Goal: Task Accomplishment & Management: Use online tool/utility

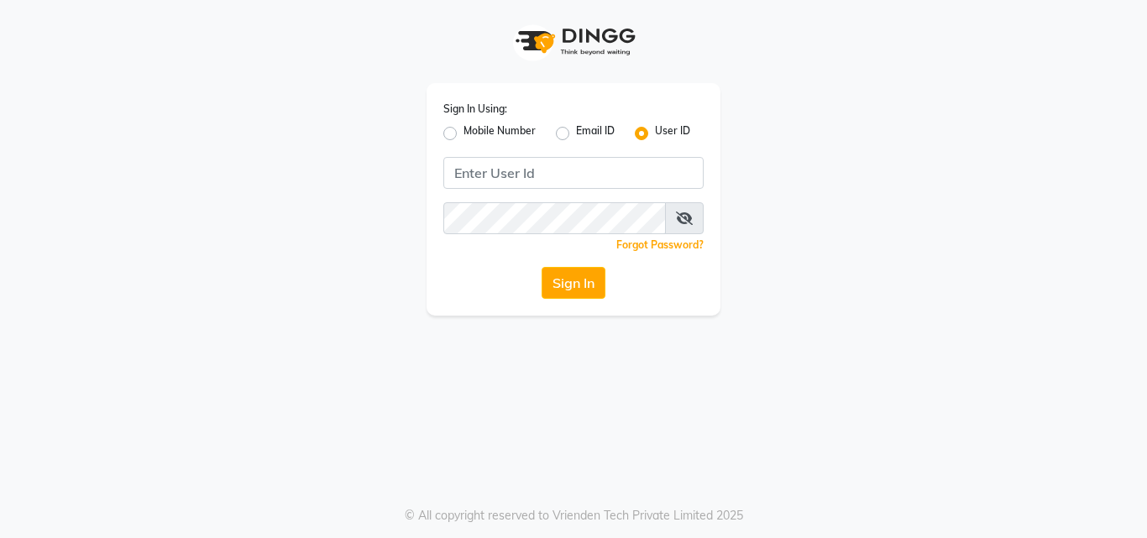
click at [463, 139] on label "Mobile Number" at bounding box center [499, 133] width 72 height 20
click at [463, 134] on input "Mobile Number" at bounding box center [468, 128] width 11 height 11
radio input "true"
radio input "false"
click at [534, 186] on div "Sign In Using: Mobile Number Email ID User ID Country Code × +91 Remember me Fo…" at bounding box center [573, 199] width 294 height 233
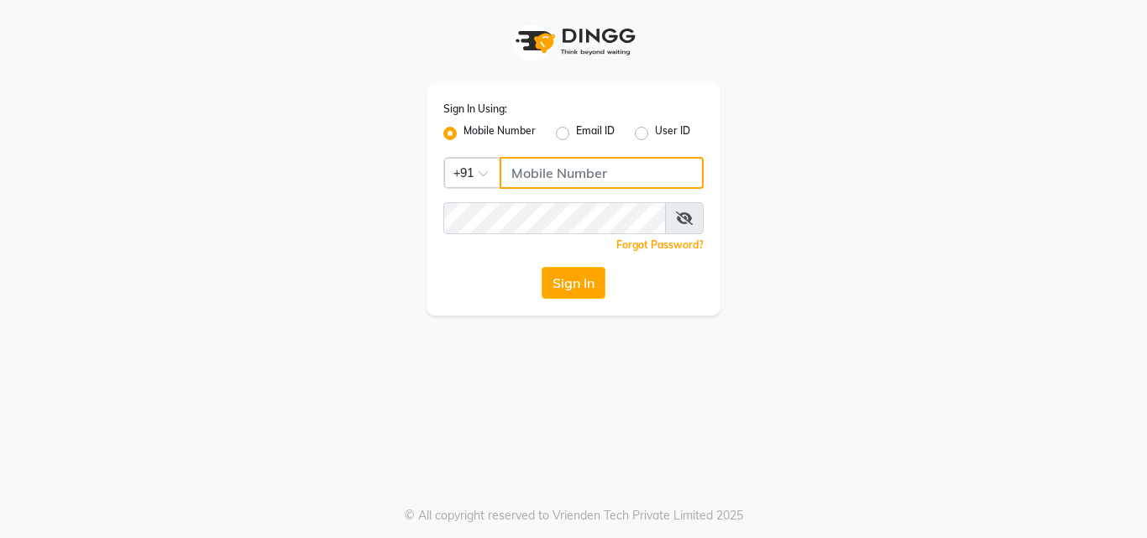
click at [534, 185] on input "Username" at bounding box center [601, 173] width 204 height 32
type input "8805000657"
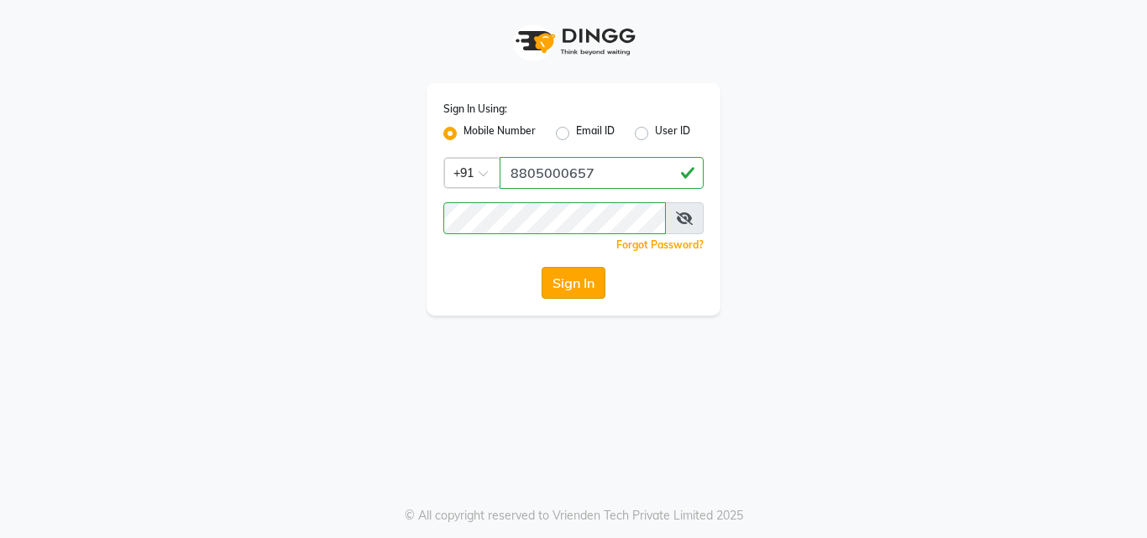
click at [564, 286] on button "Sign In" at bounding box center [573, 283] width 64 height 32
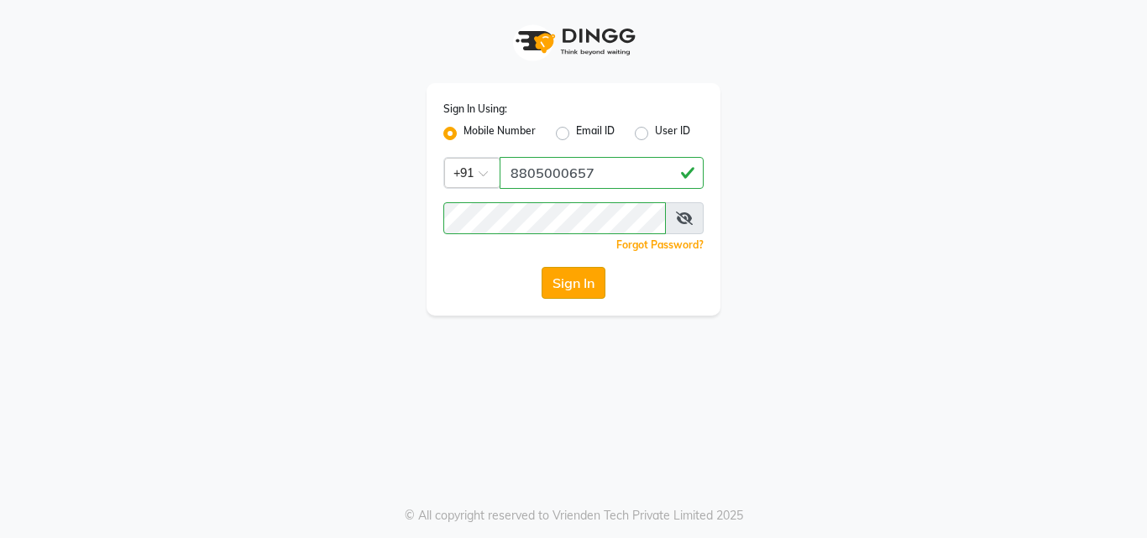
click at [578, 281] on button "Sign In" at bounding box center [573, 283] width 64 height 32
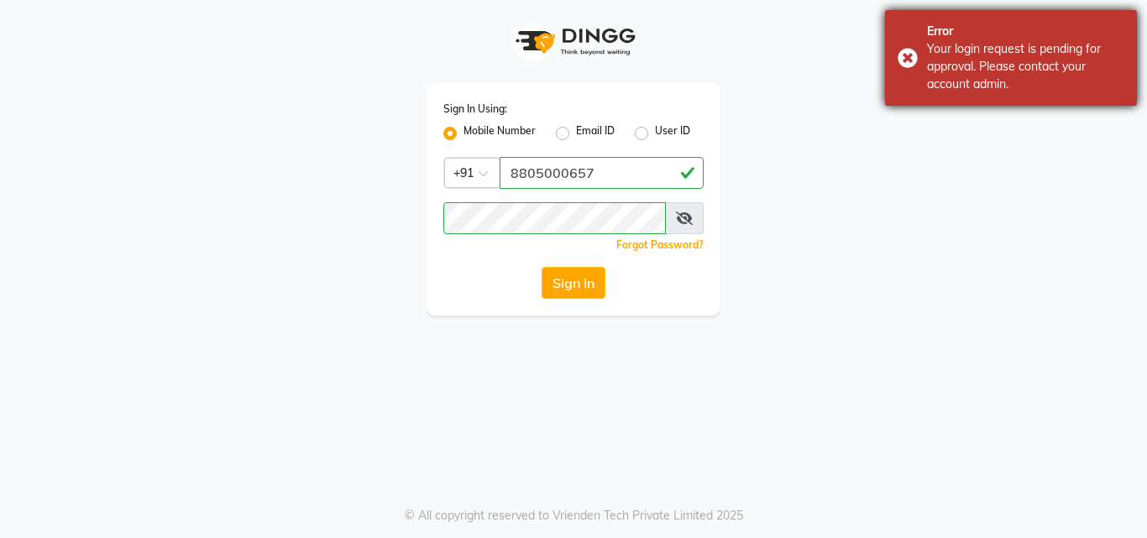
click at [910, 60] on div "Error Your login request is pending for approval. Please contact your account a…" at bounding box center [1011, 58] width 252 height 96
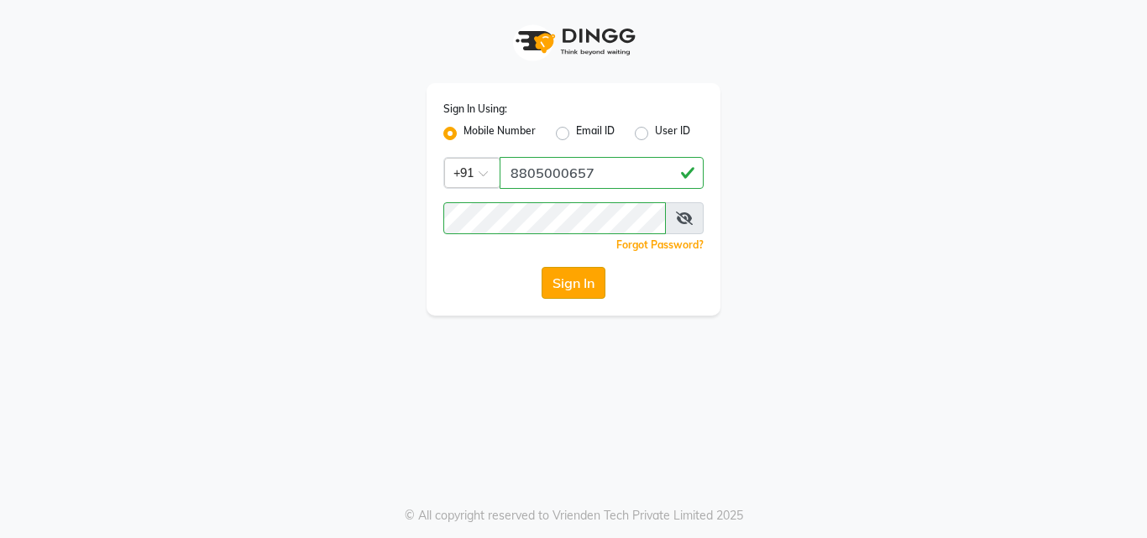
click at [584, 281] on button "Sign In" at bounding box center [573, 283] width 64 height 32
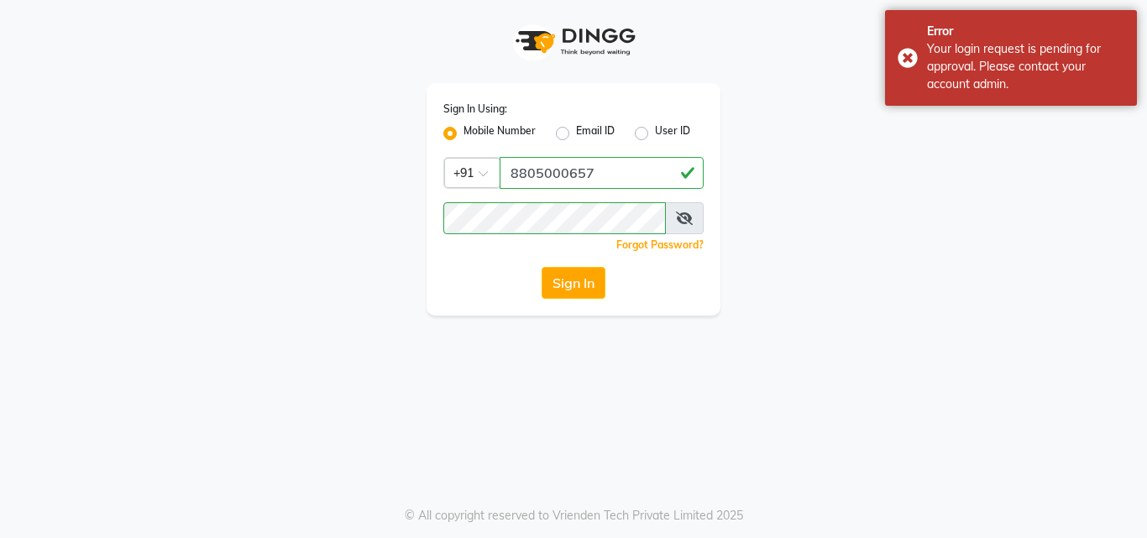
click at [682, 219] on icon at bounding box center [684, 218] width 17 height 13
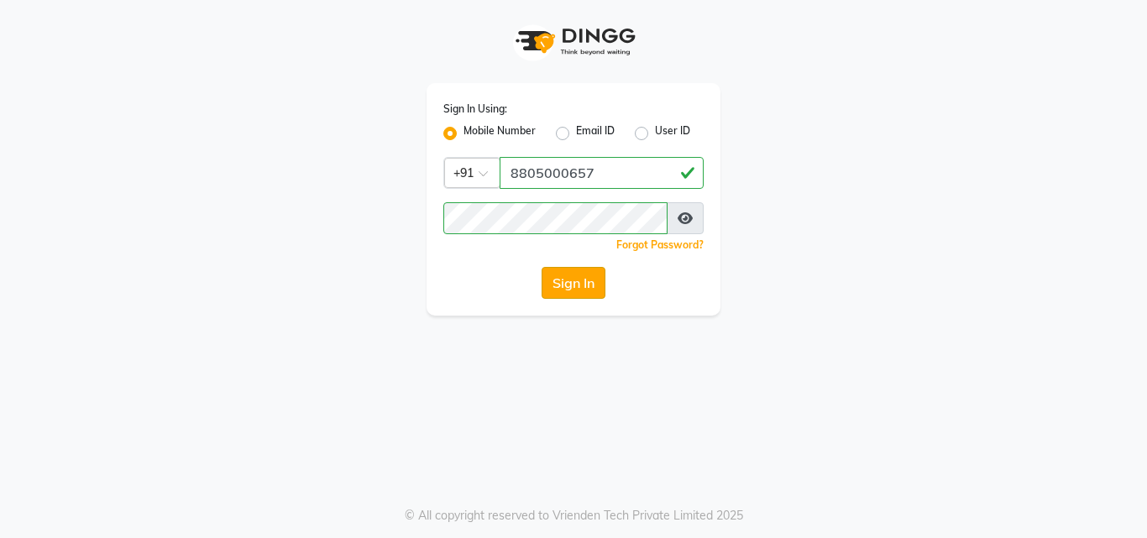
click at [570, 284] on button "Sign In" at bounding box center [573, 283] width 64 height 32
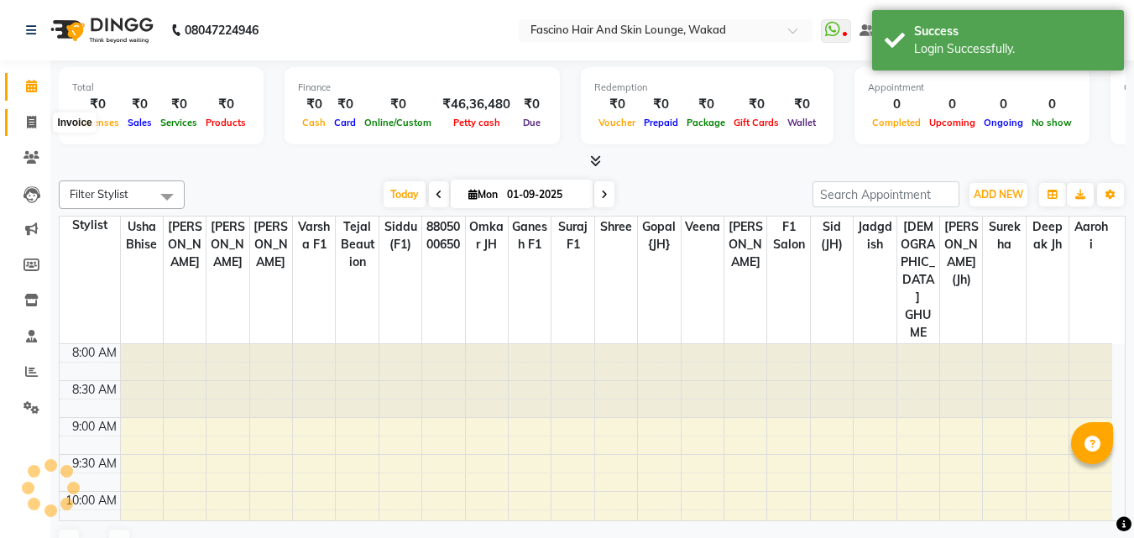
click at [29, 128] on span at bounding box center [31, 122] width 29 height 19
select select "service"
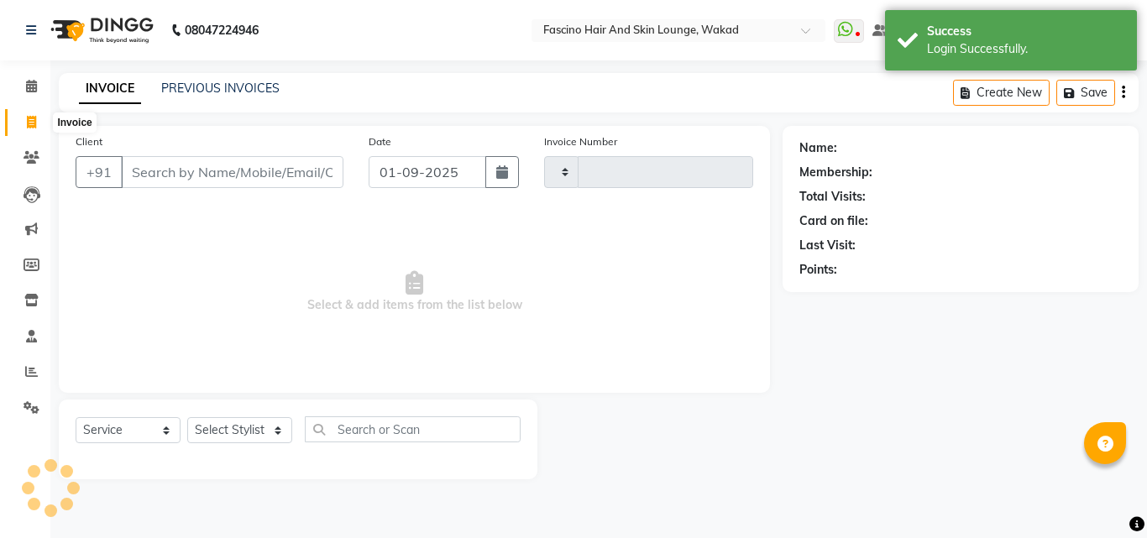
type input "6953"
select select "126"
click at [230, 85] on link "PREVIOUS INVOICES" at bounding box center [220, 88] width 118 height 15
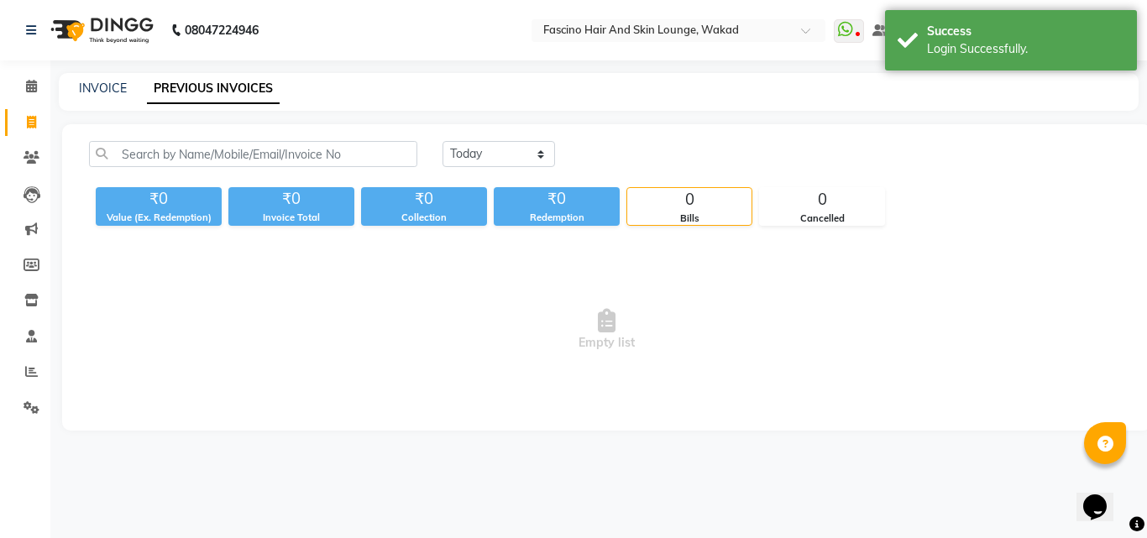
click at [114, 80] on div "INVOICE" at bounding box center [103, 89] width 48 height 18
click at [116, 90] on link "INVOICE" at bounding box center [103, 88] width 48 height 15
select select "126"
select select "service"
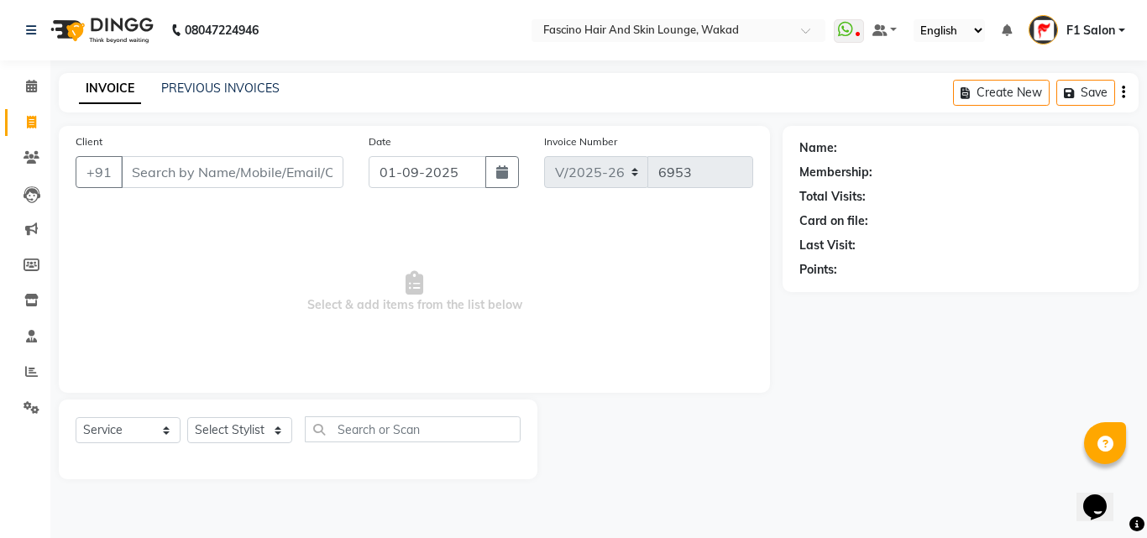
click at [205, 165] on input "Client" at bounding box center [232, 172] width 222 height 32
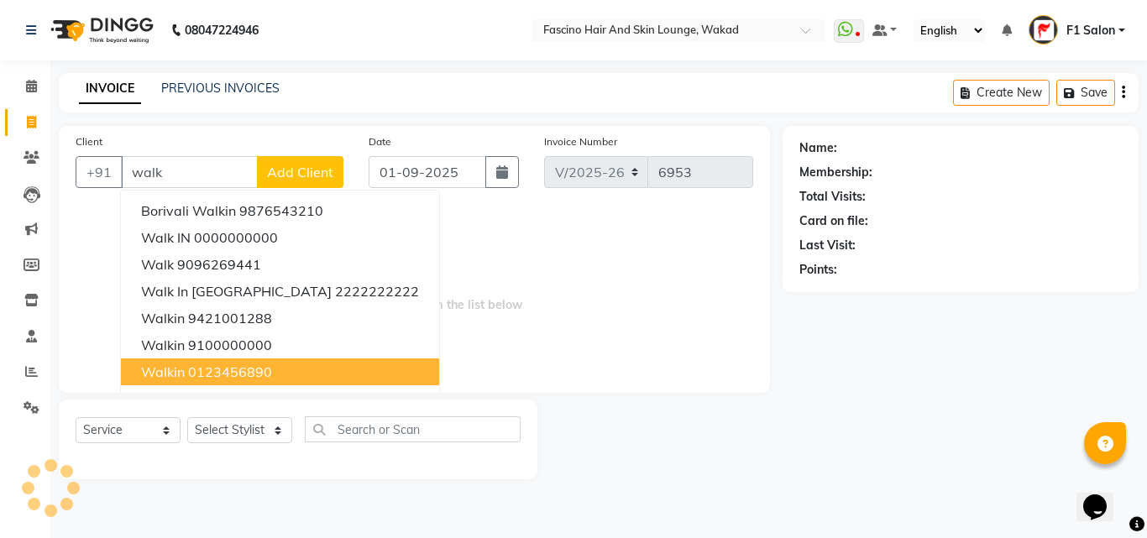
click at [168, 363] on span "walkin" at bounding box center [163, 371] width 44 height 17
type input "0123456890"
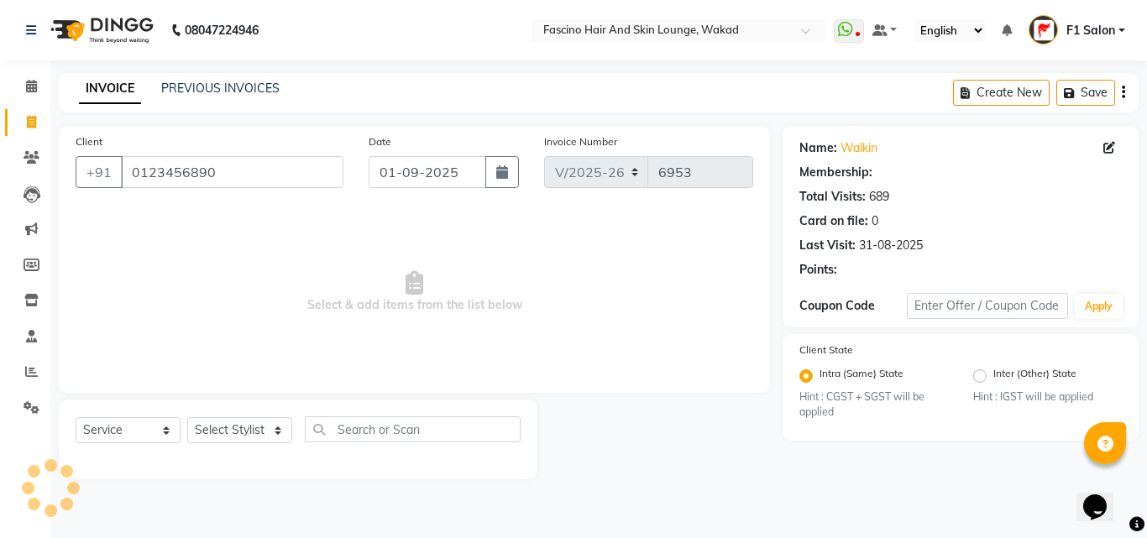
select select "1: Object"
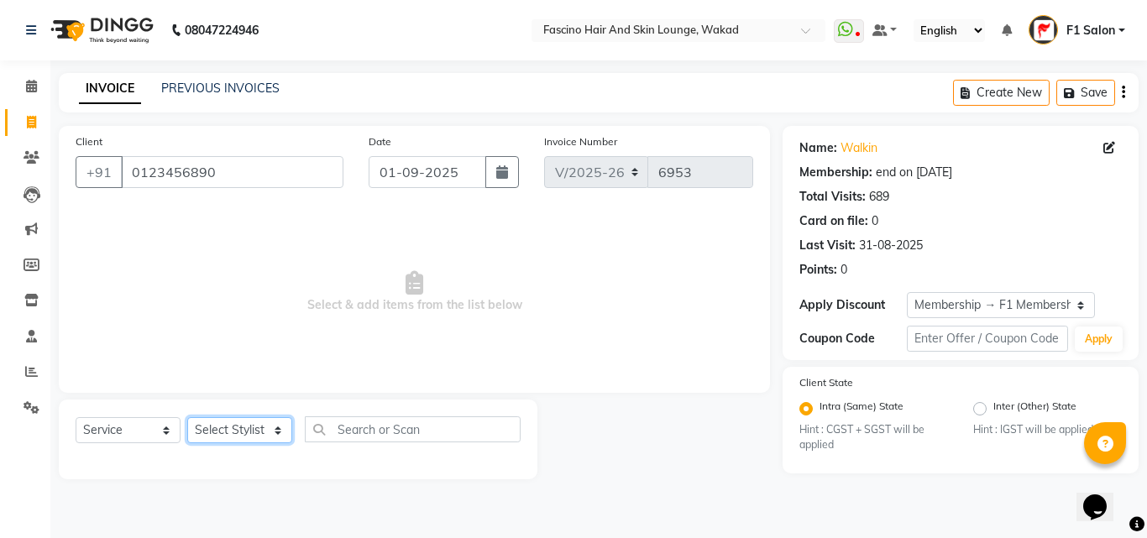
click at [206, 430] on select "Select Stylist 8805000650 Aarohi Chimu Ingale Deepak jh F1 Salon Ganesh F1 Gopa…" at bounding box center [239, 430] width 105 height 26
select select "32272"
click at [187, 417] on select "Select Stylist 8805000650 Aarohi Chimu Ingale Deepak jh F1 Salon Ganesh F1 Gopa…" at bounding box center [239, 430] width 105 height 26
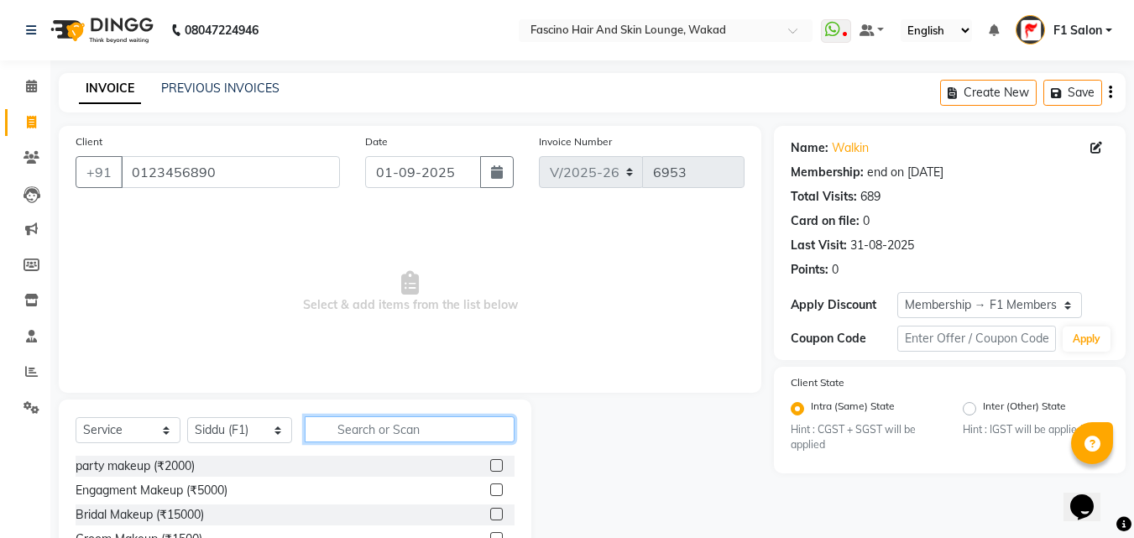
click at [364, 424] on input "text" at bounding box center [410, 429] width 210 height 26
type input "o3"
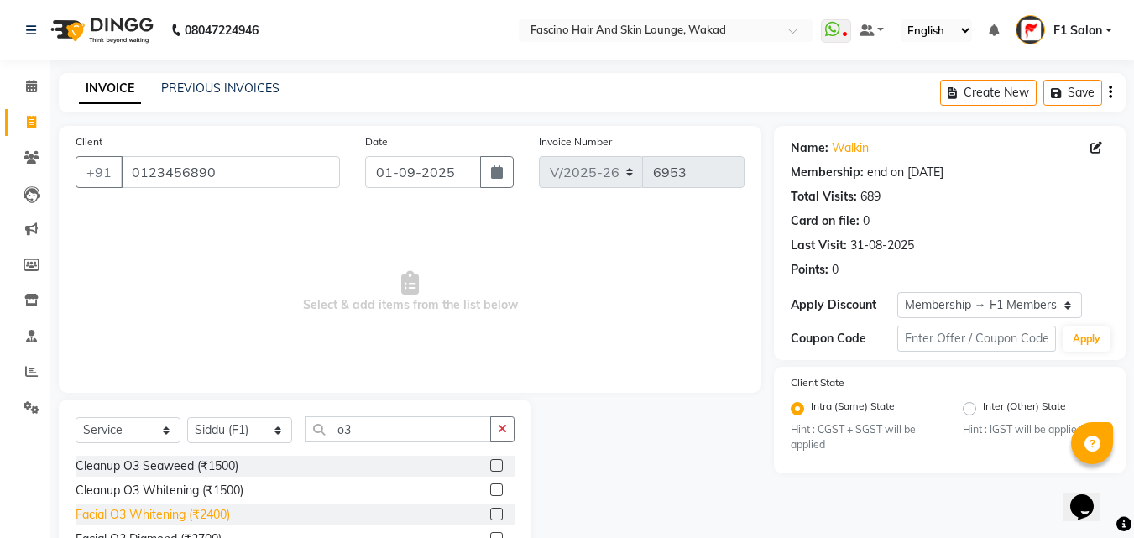
click at [201, 508] on div "Facial O3 Whitening (₹2400)" at bounding box center [153, 515] width 154 height 18
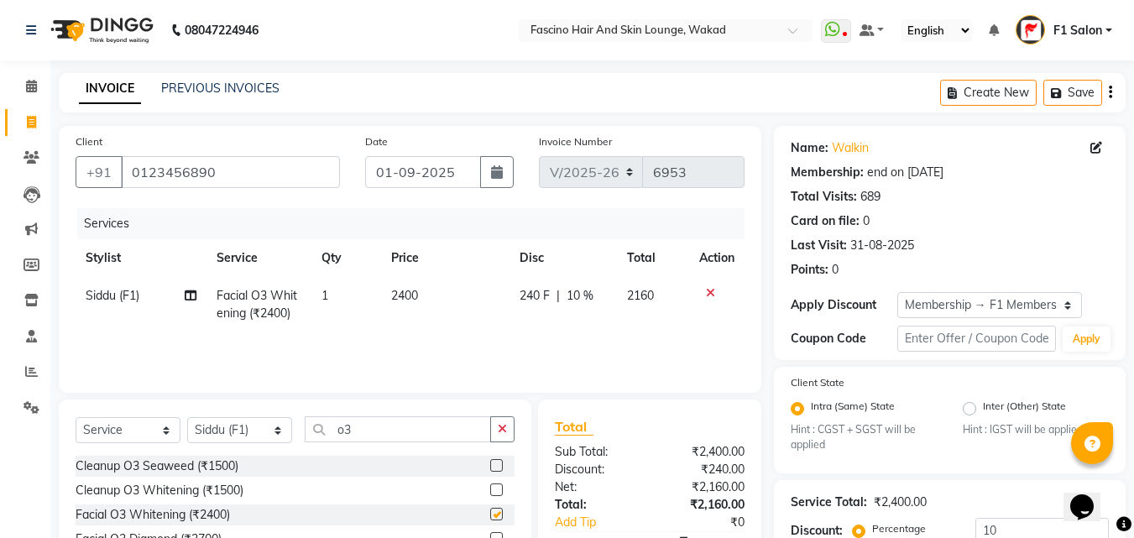
checkbox input "false"
click at [428, 292] on td "2400" at bounding box center [445, 304] width 128 height 55
select select "32272"
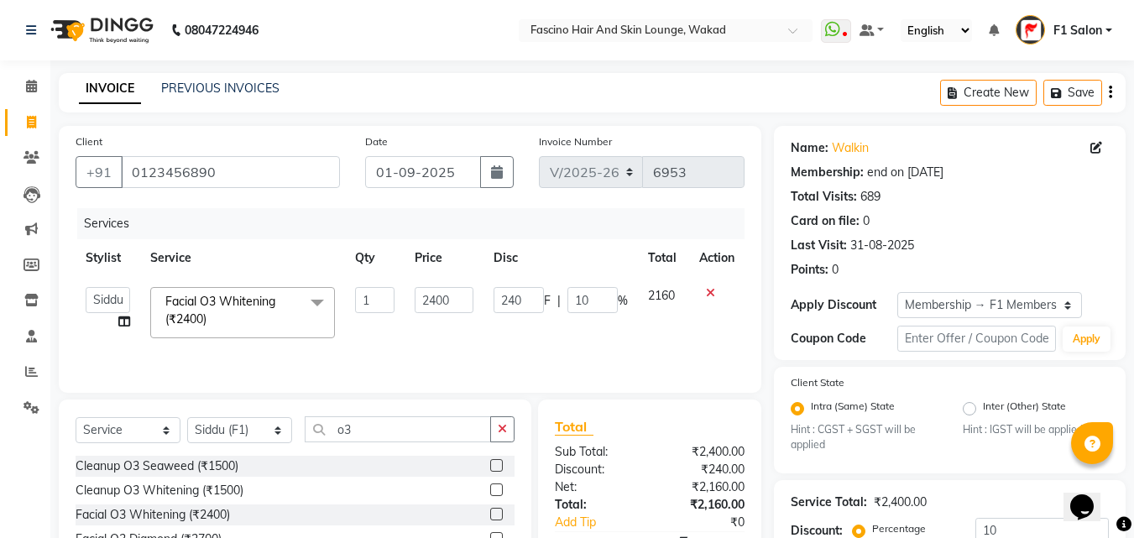
click at [428, 292] on input "2400" at bounding box center [444, 300] width 58 height 26
type input "2290"
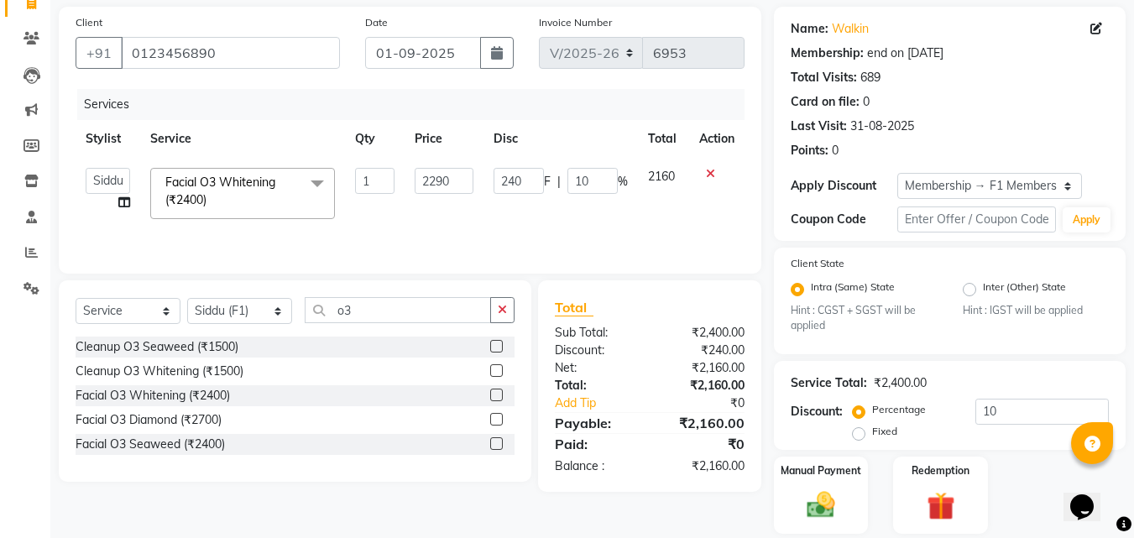
scroll to position [175, 0]
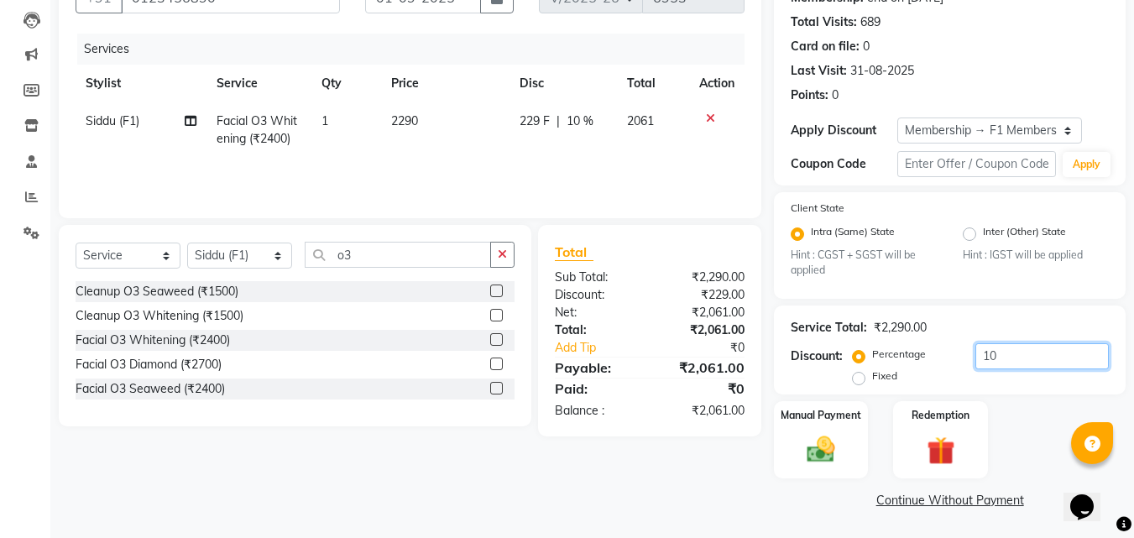
click at [1007, 350] on input "10" at bounding box center [1041, 356] width 133 height 26
type input "1"
click at [819, 443] on img at bounding box center [821, 450] width 47 height 34
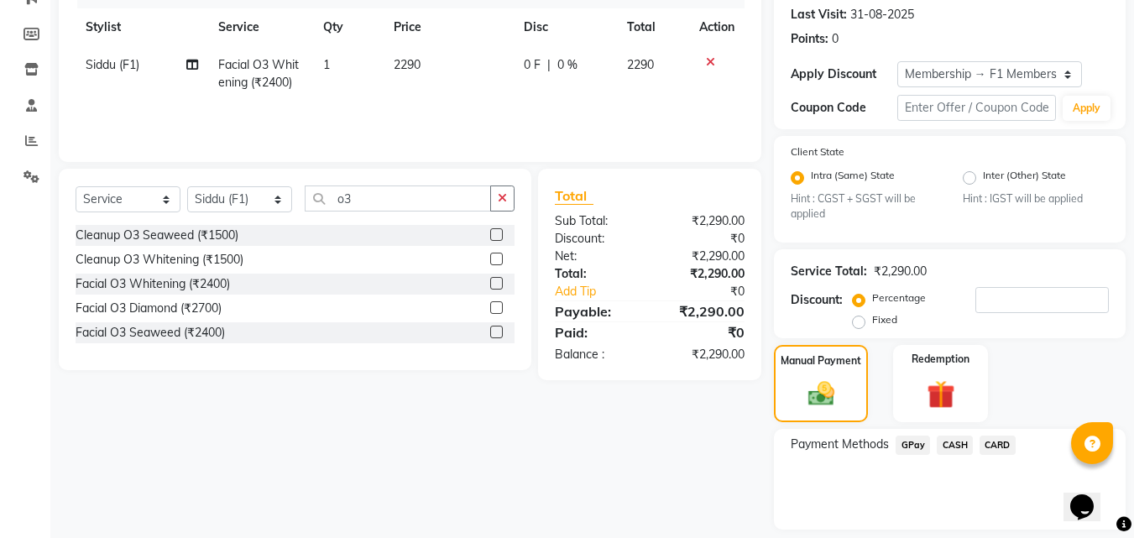
scroll to position [282, 0]
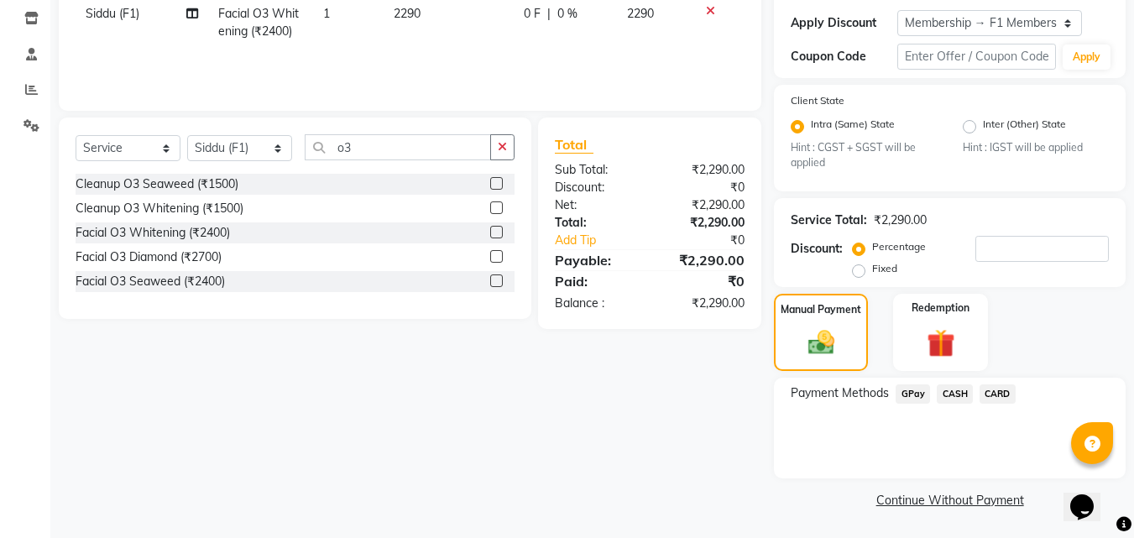
click at [905, 390] on span "GPay" at bounding box center [913, 393] width 34 height 19
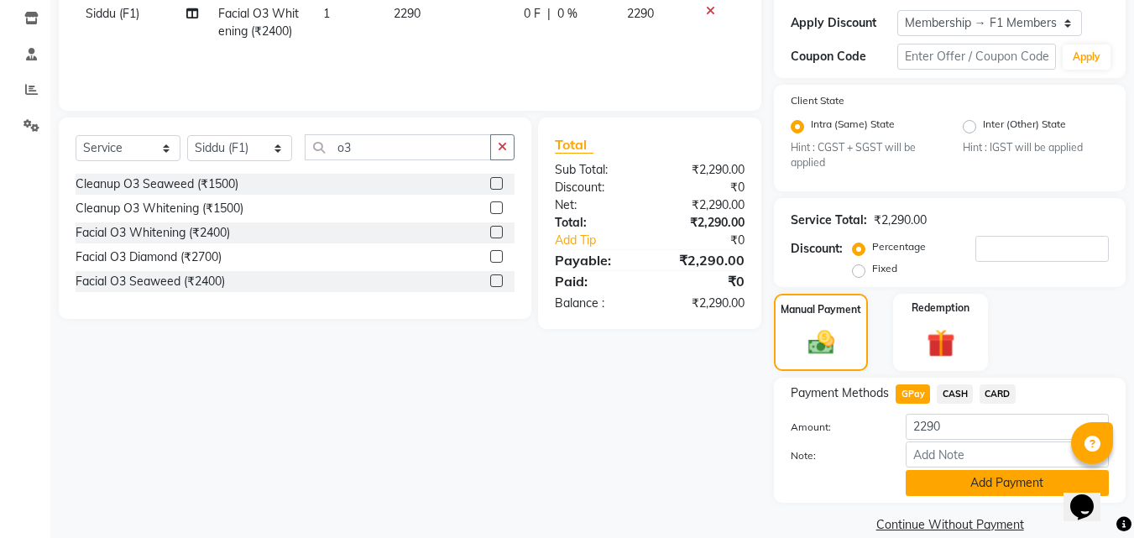
click at [952, 488] on button "Add Payment" at bounding box center [1007, 483] width 203 height 26
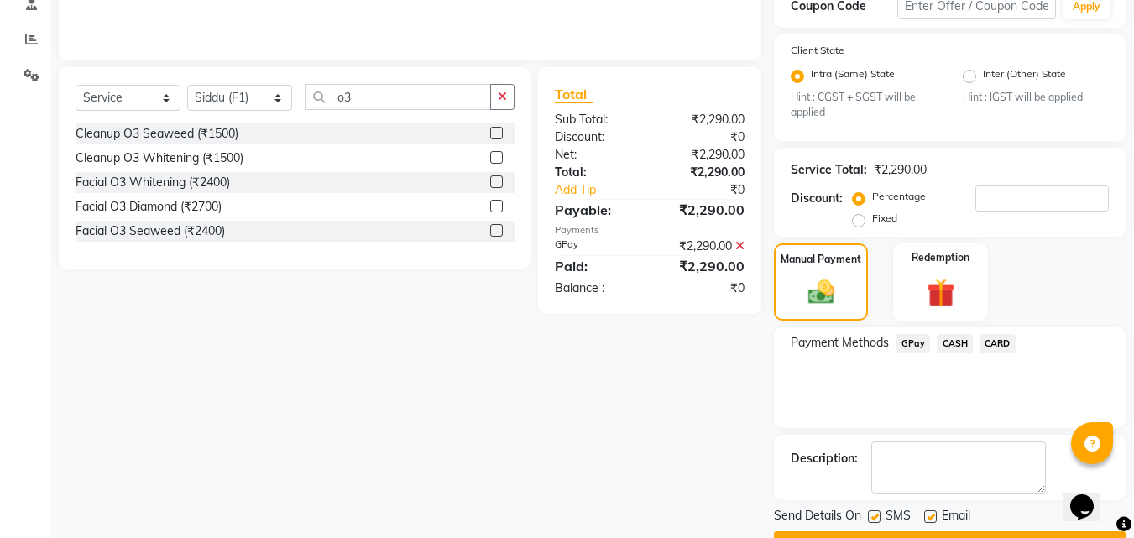
scroll to position [377, 0]
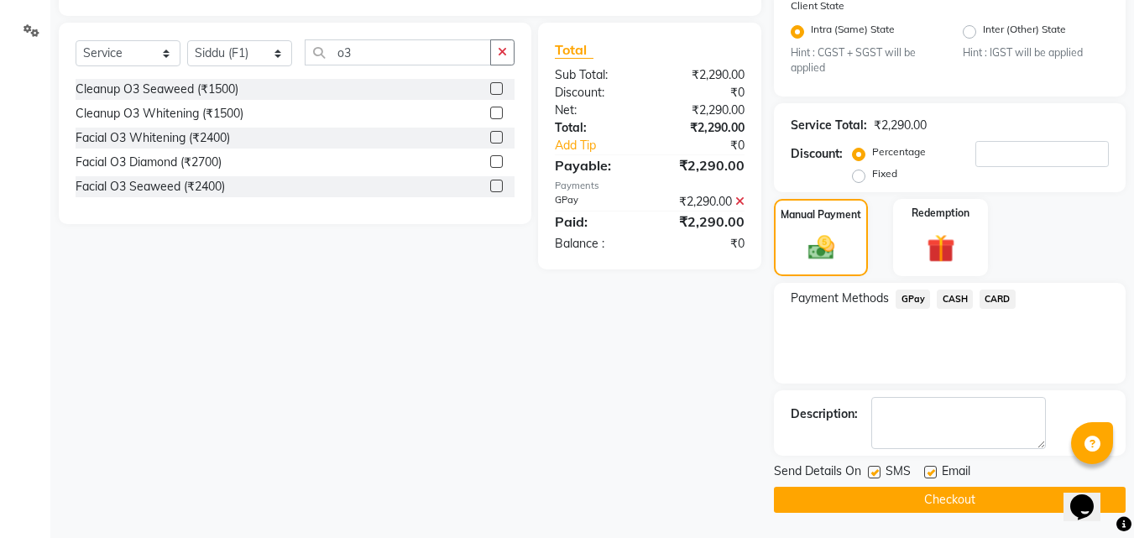
click at [873, 470] on label at bounding box center [874, 472] width 13 height 13
click at [873, 470] on input "checkbox" at bounding box center [873, 473] width 11 height 11
checkbox input "false"
click at [928, 474] on label at bounding box center [930, 472] width 13 height 13
click at [928, 474] on input "checkbox" at bounding box center [929, 473] width 11 height 11
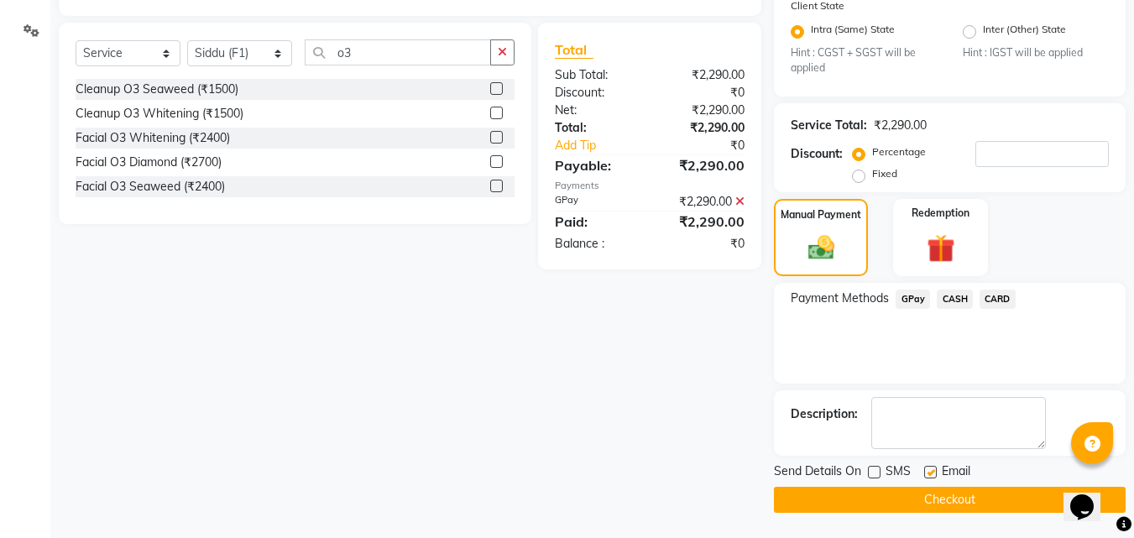
checkbox input "false"
click at [901, 504] on button "Checkout" at bounding box center [950, 500] width 352 height 26
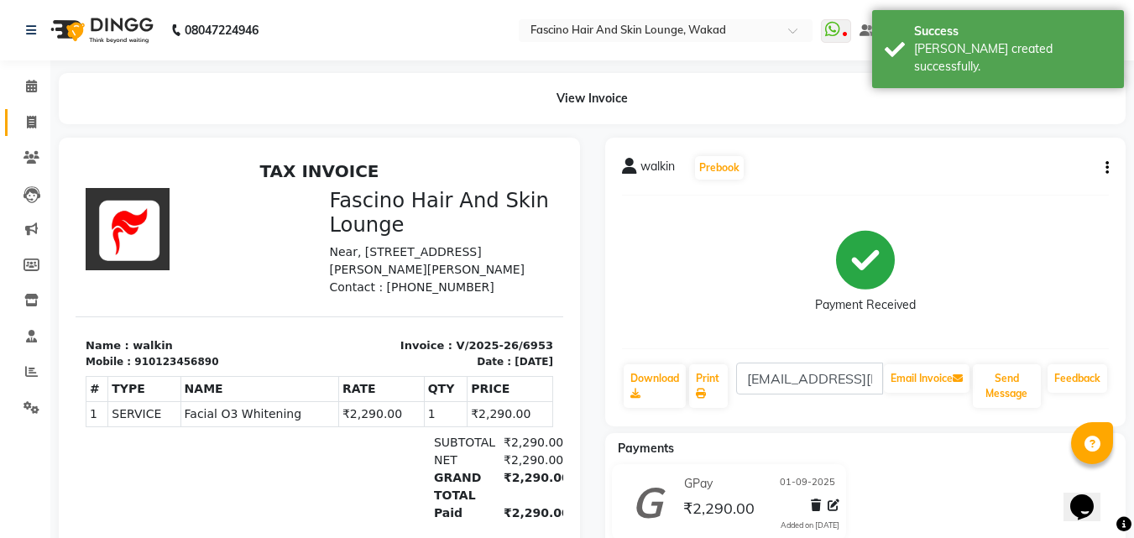
click at [32, 111] on link "Invoice" at bounding box center [25, 123] width 40 height 28
select select "service"
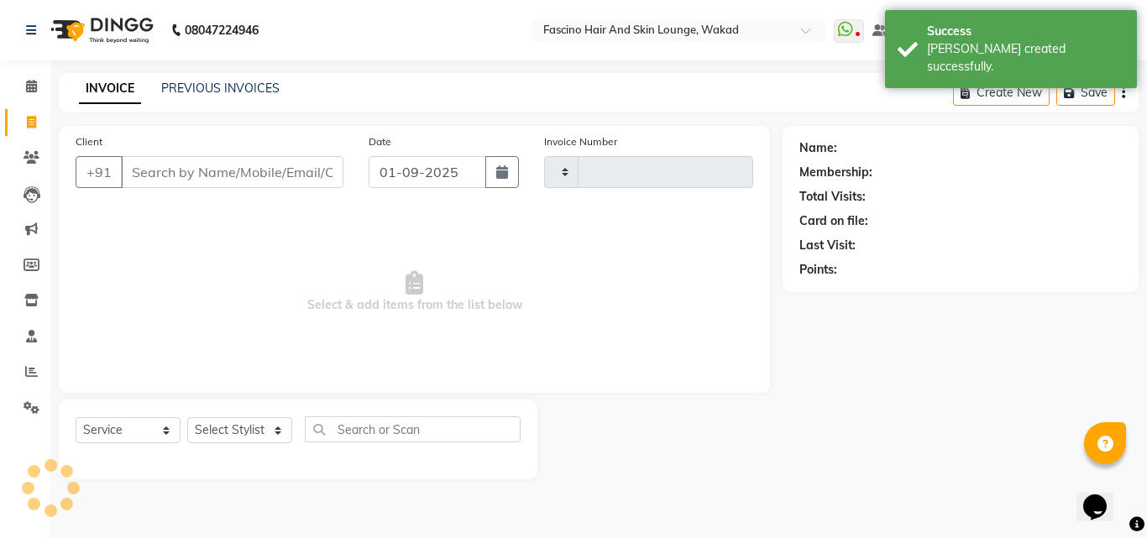
type input "6954"
select select "126"
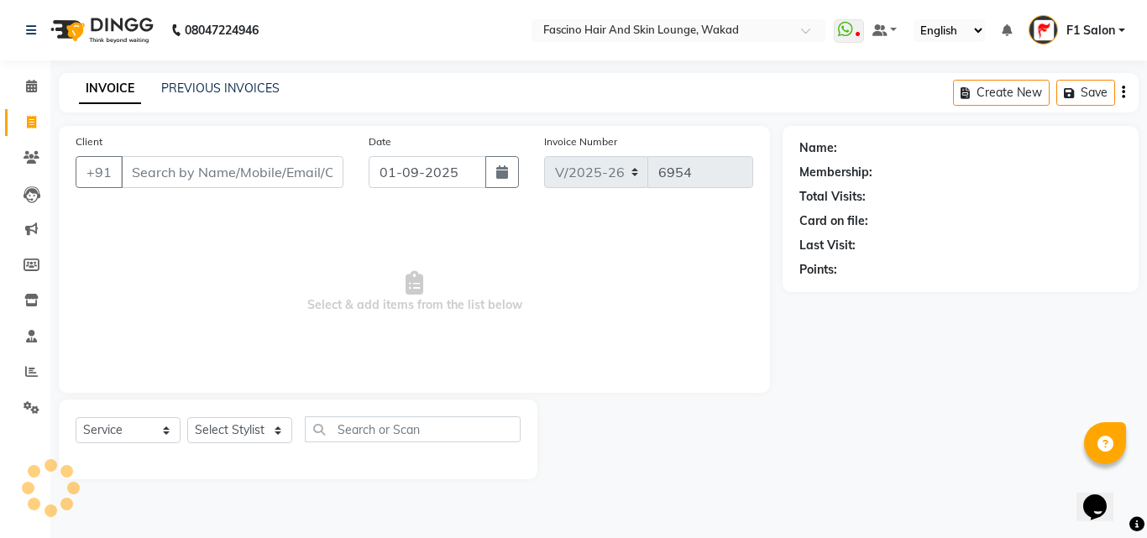
click at [144, 174] on input "Client" at bounding box center [232, 172] width 222 height 32
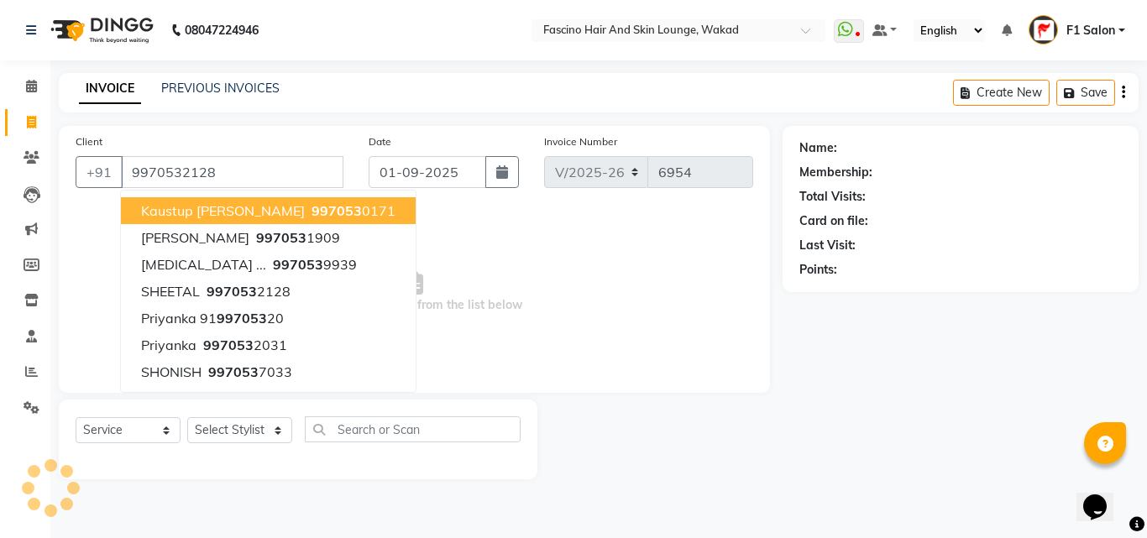
type input "9970532128"
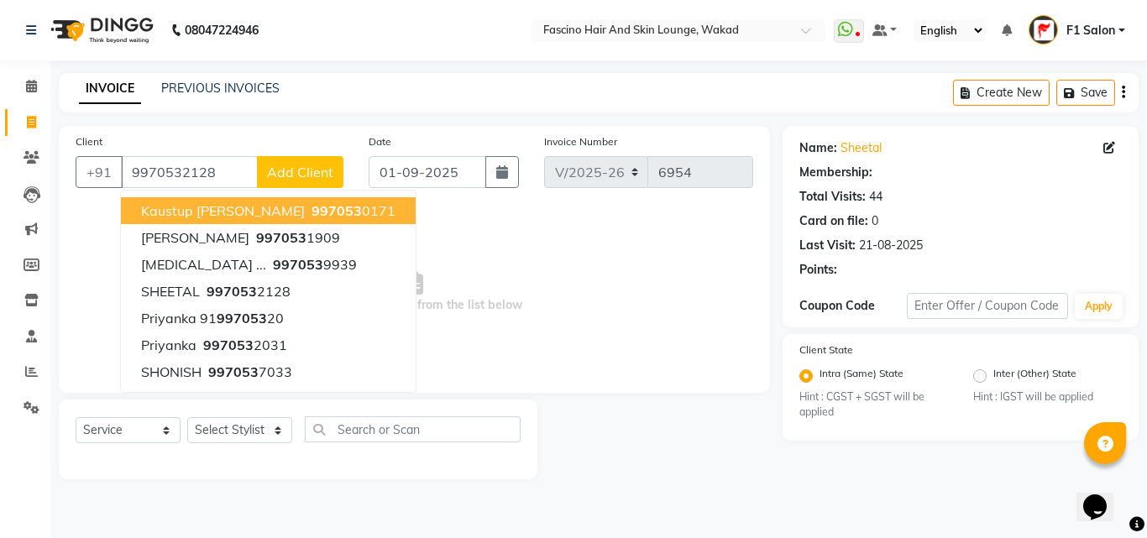
select select "1: Object"
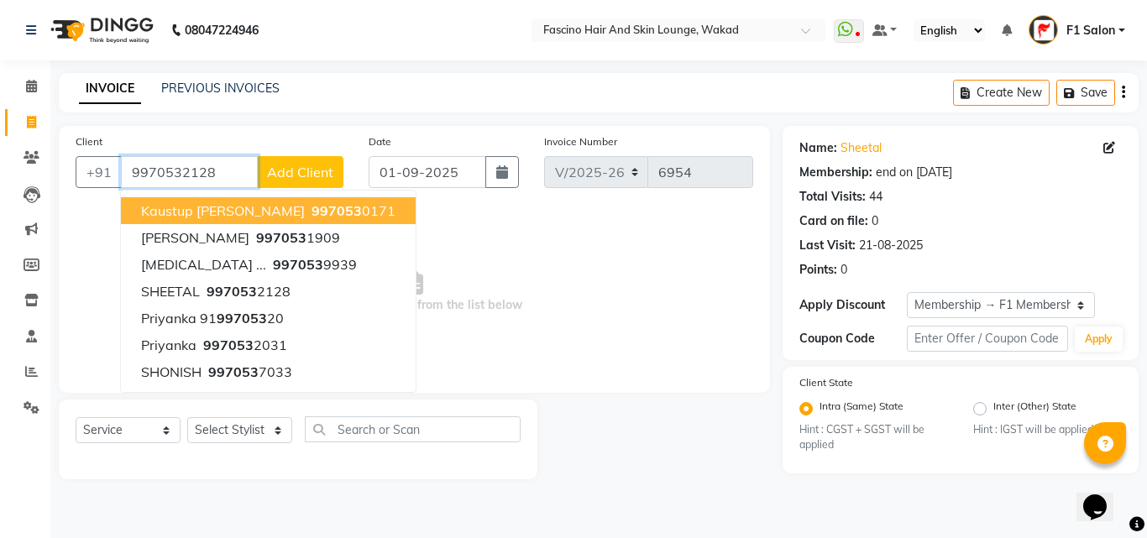
click at [223, 165] on input "9970532128" at bounding box center [189, 172] width 137 height 32
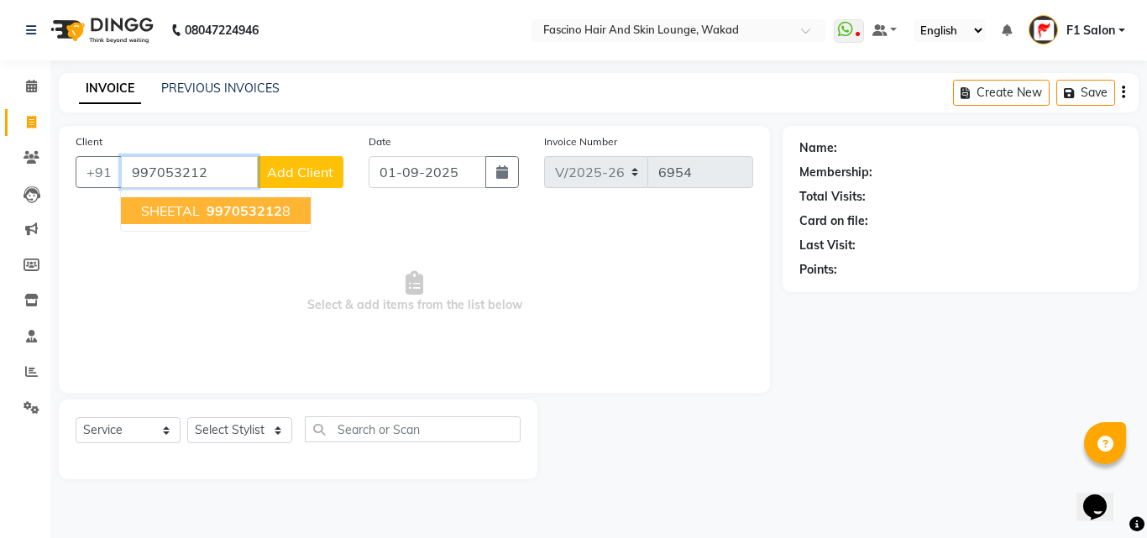
click at [248, 211] on span "997053212" at bounding box center [245, 210] width 76 height 17
type input "9970532128"
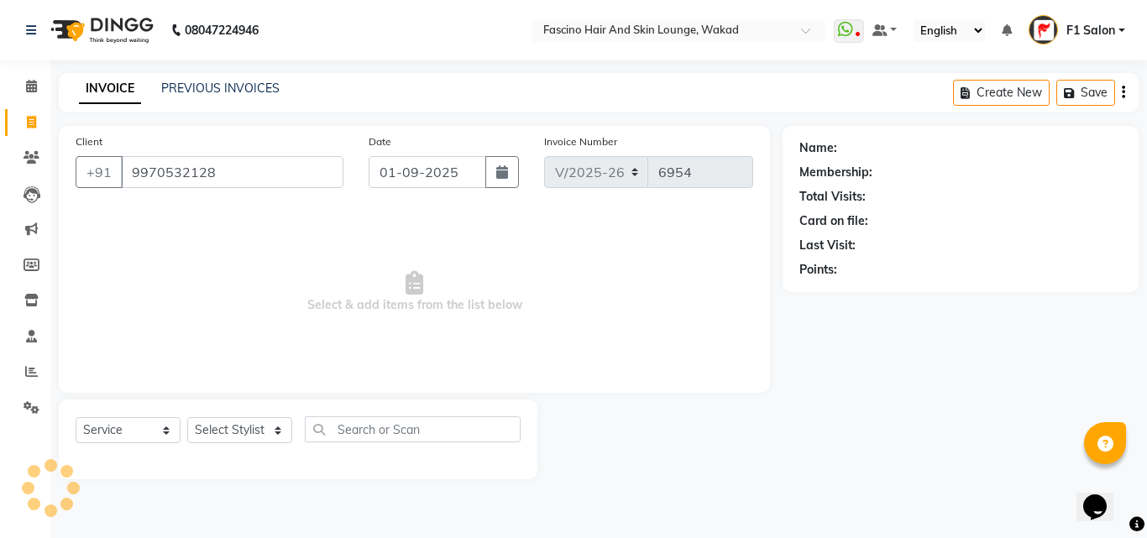
select select "1: Object"
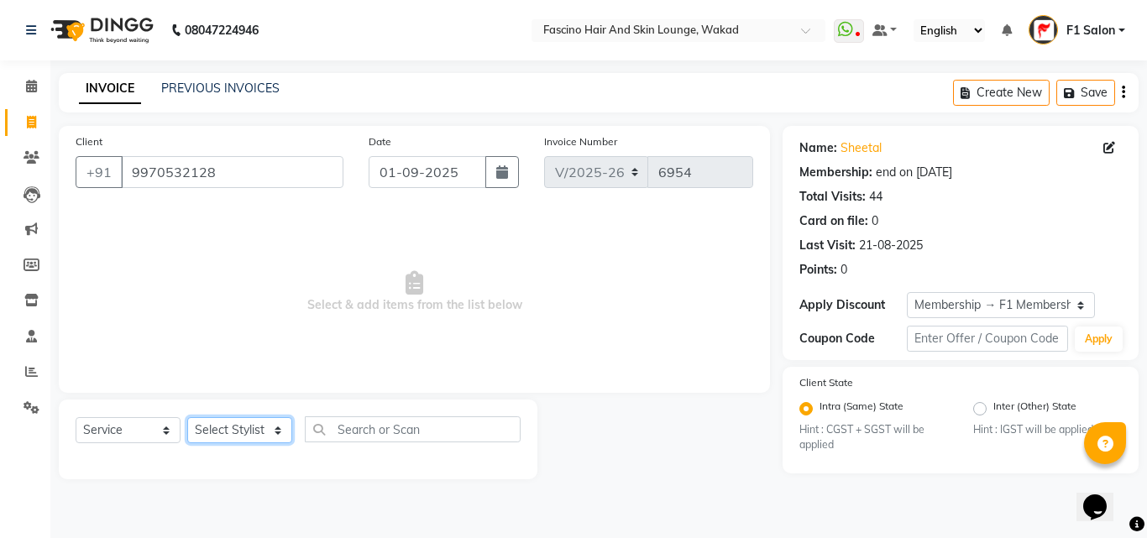
click at [206, 429] on select "Select Stylist 8805000650 Aarohi Chimu Ingale Deepak jh F1 Salon Ganesh F1 Gopa…" at bounding box center [239, 430] width 105 height 26
select select "32272"
click at [187, 417] on select "Select Stylist 8805000650 Aarohi Chimu Ingale Deepak jh F1 Salon Ganesh F1 Gopa…" at bounding box center [239, 430] width 105 height 26
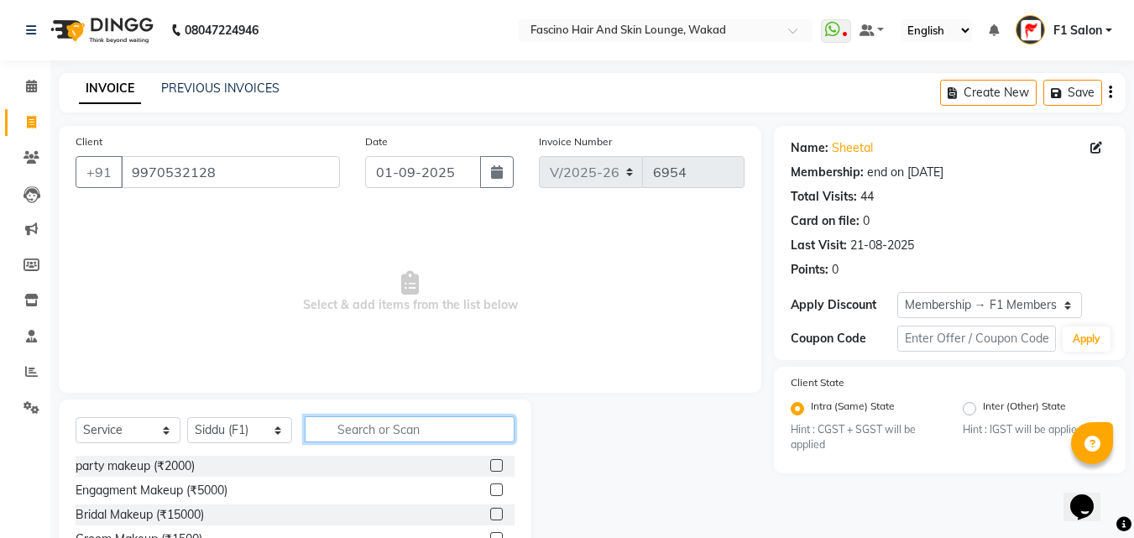
click at [339, 434] on input "text" at bounding box center [410, 429] width 210 height 26
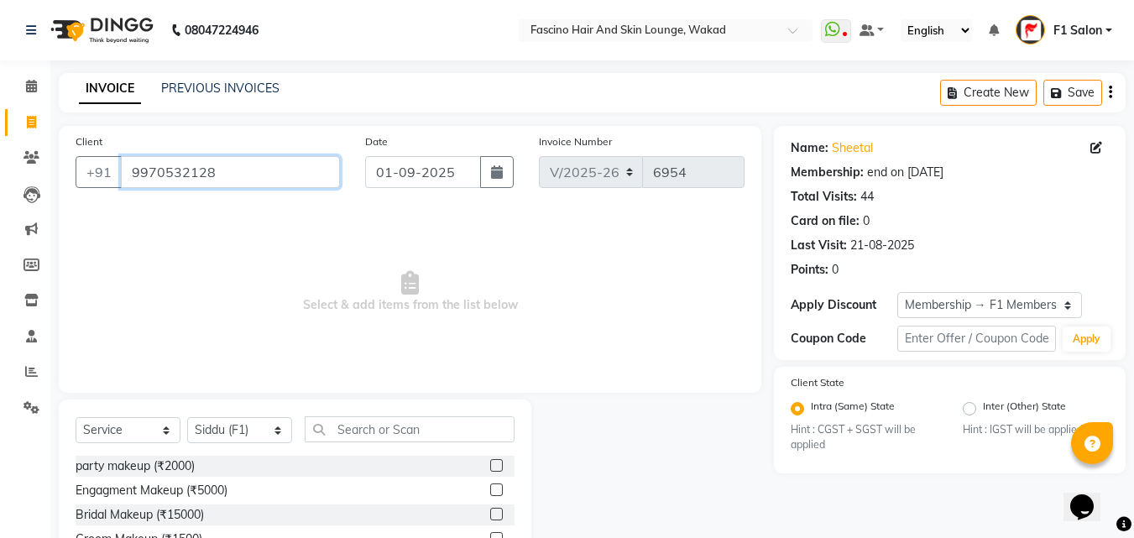
click at [186, 180] on input "9970532128" at bounding box center [230, 172] width 219 height 32
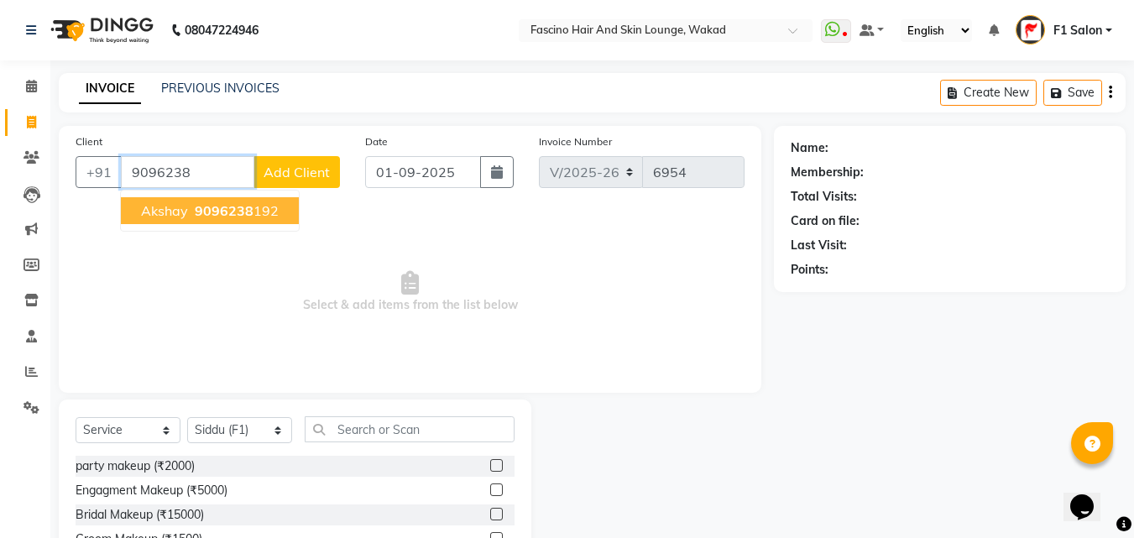
click at [186, 213] on span "Akshay" at bounding box center [164, 210] width 47 height 17
type input "9096238192"
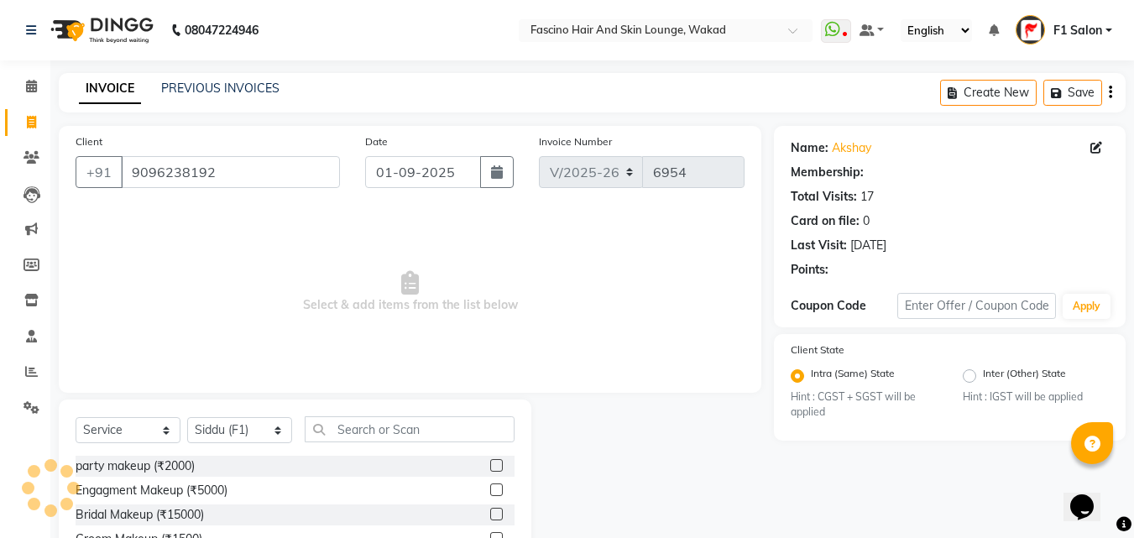
select select "1: Object"
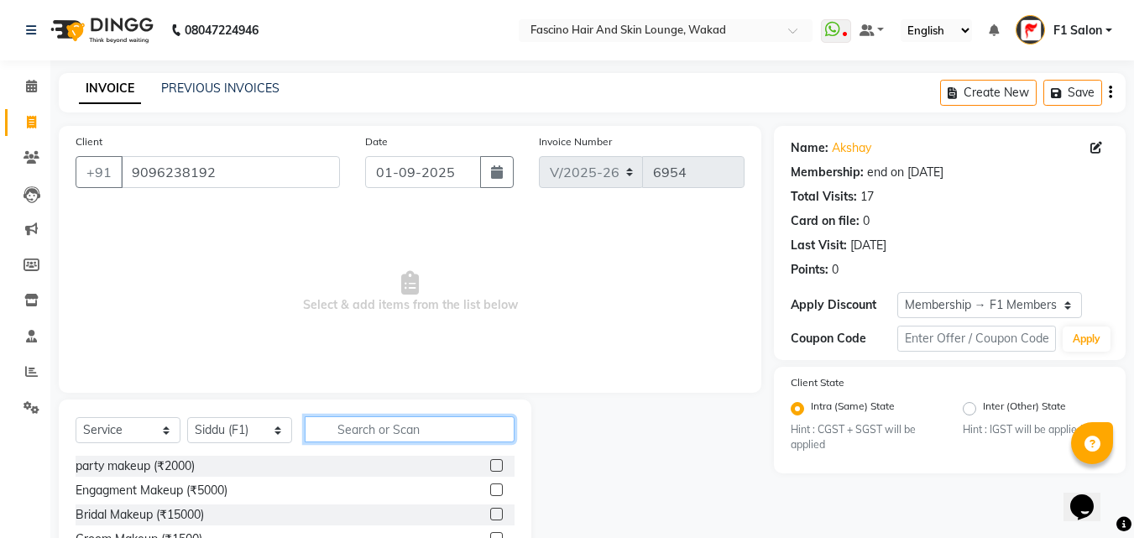
click at [362, 440] on input "text" at bounding box center [410, 429] width 210 height 26
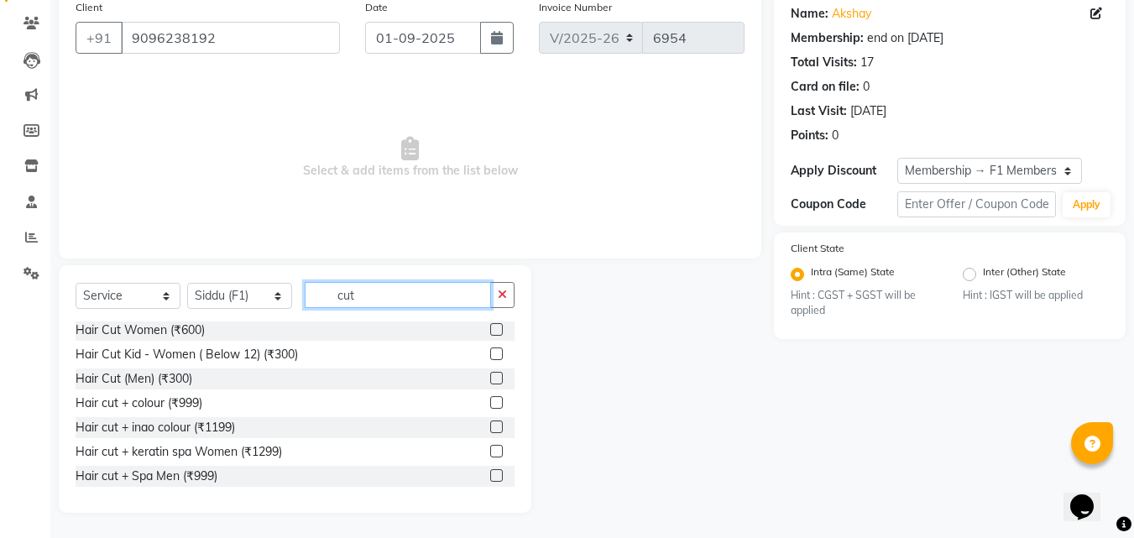
scroll to position [100, 0]
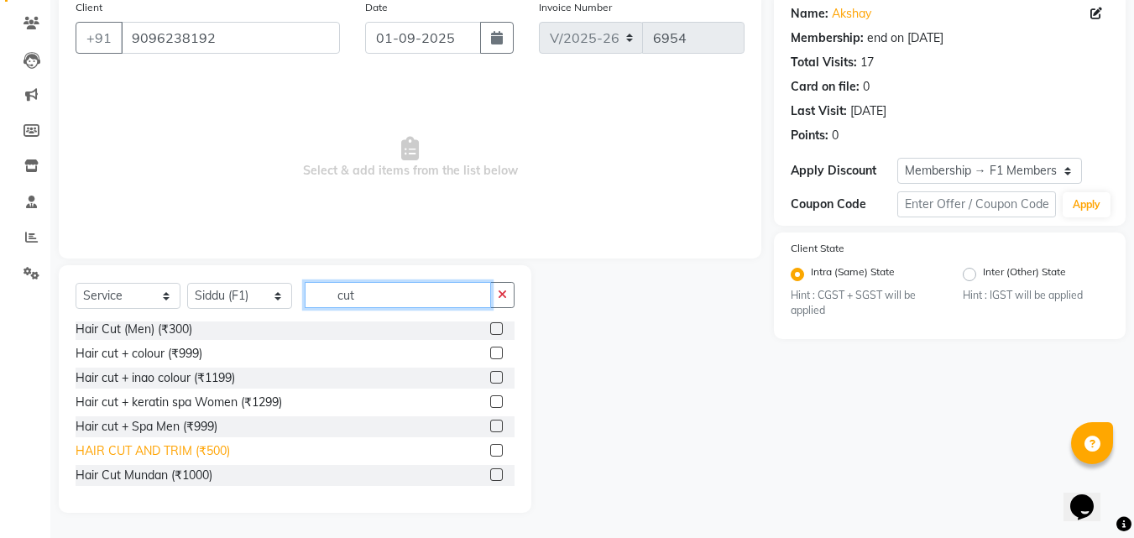
type input "cut"
click at [186, 450] on div "HAIR CUT AND TRIM (₹500)" at bounding box center [153, 451] width 154 height 18
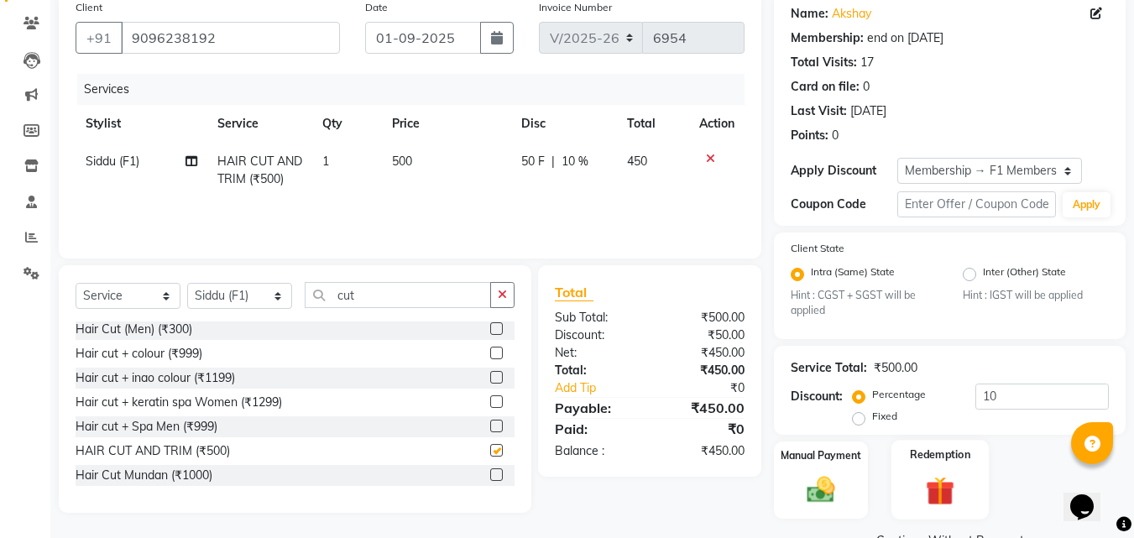
checkbox input "false"
click at [1000, 391] on input "10" at bounding box center [1041, 397] width 133 height 26
type input "1"
type input "20"
click at [811, 494] on img at bounding box center [821, 490] width 47 height 34
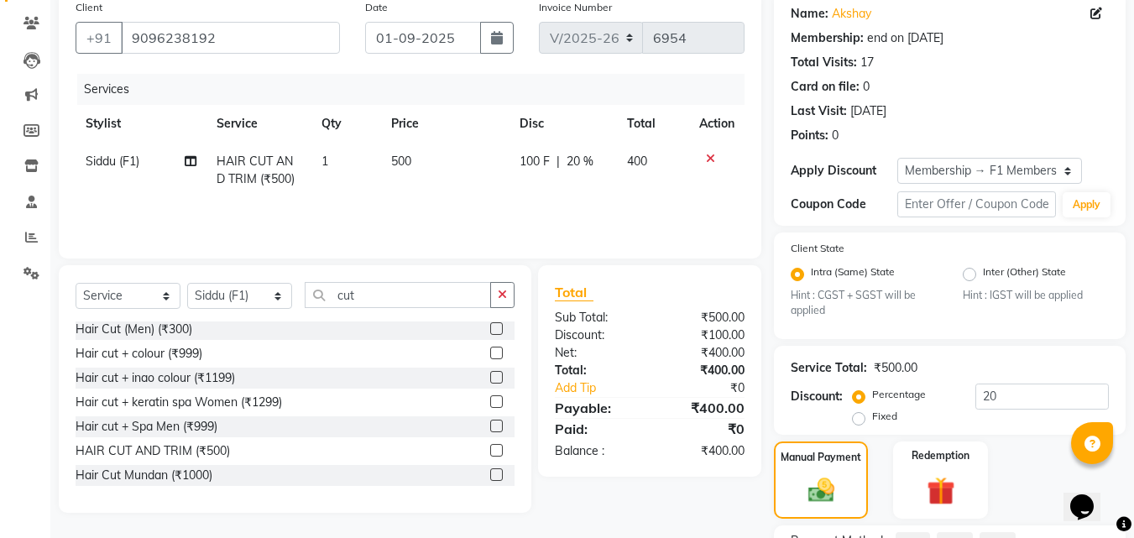
scroll to position [282, 0]
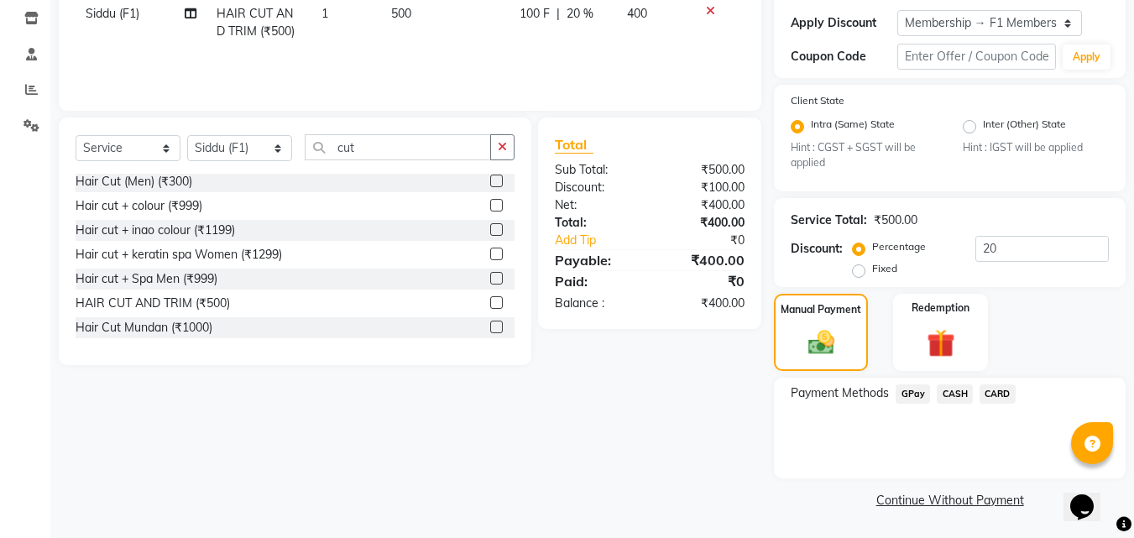
click at [916, 387] on span "GPay" at bounding box center [913, 393] width 34 height 19
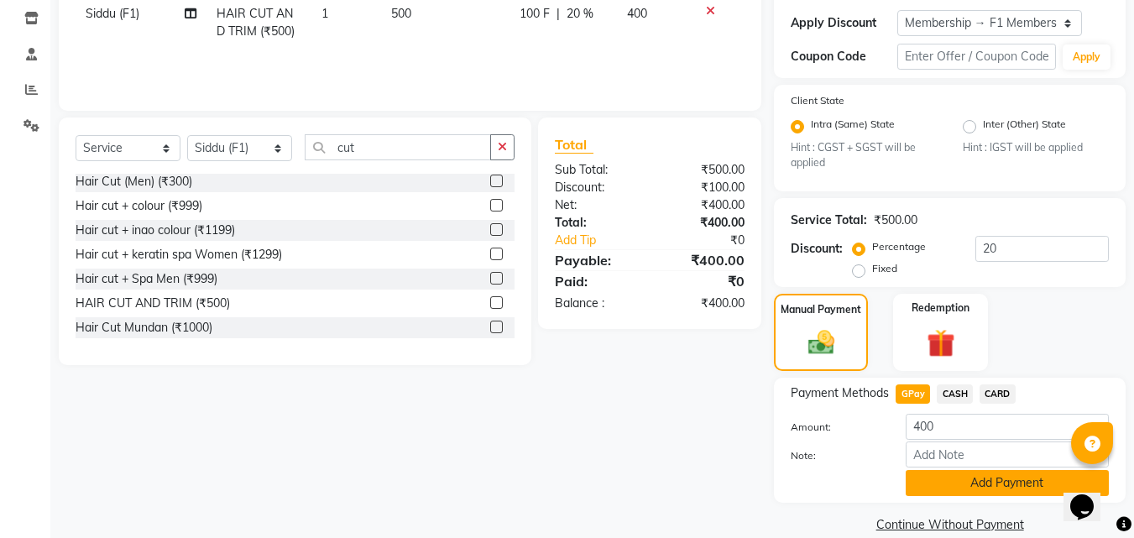
click at [933, 484] on button "Add Payment" at bounding box center [1007, 483] width 203 height 26
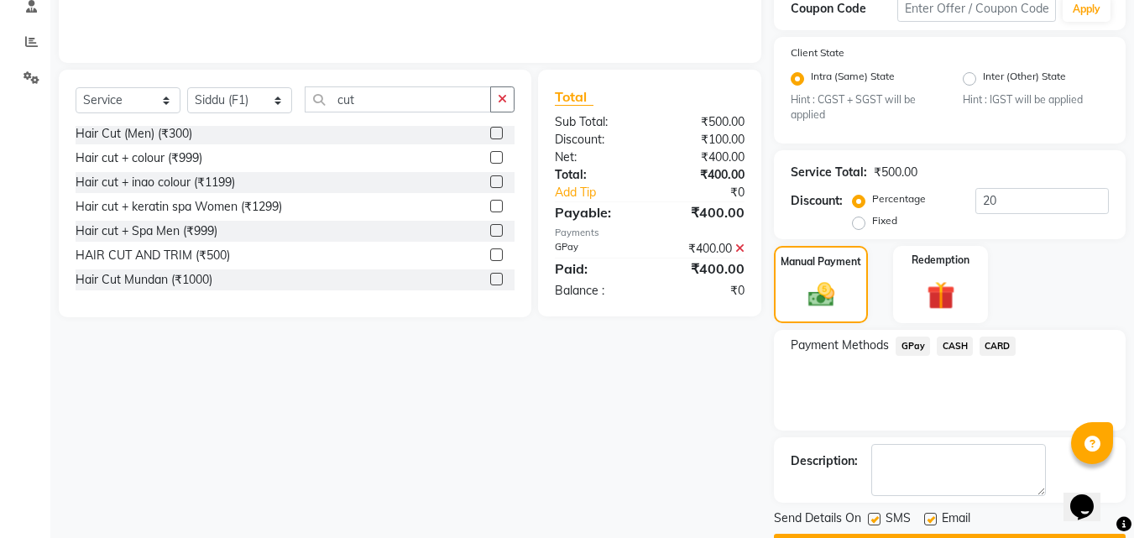
scroll to position [377, 0]
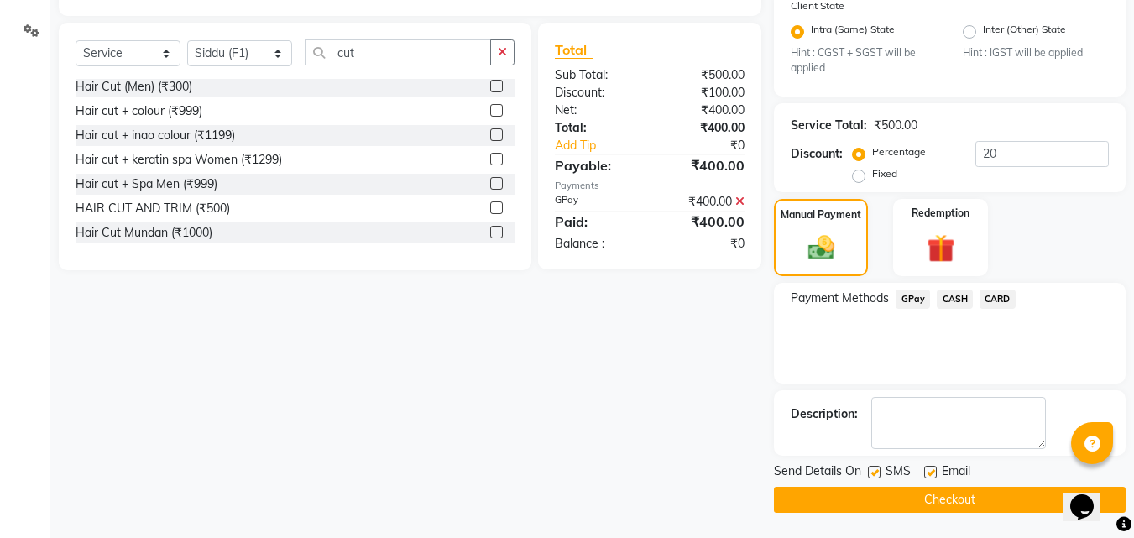
click at [876, 468] on label at bounding box center [874, 472] width 13 height 13
click at [876, 468] on input "checkbox" at bounding box center [873, 473] width 11 height 11
checkbox input "false"
click at [876, 496] on button "Checkout" at bounding box center [950, 500] width 352 height 26
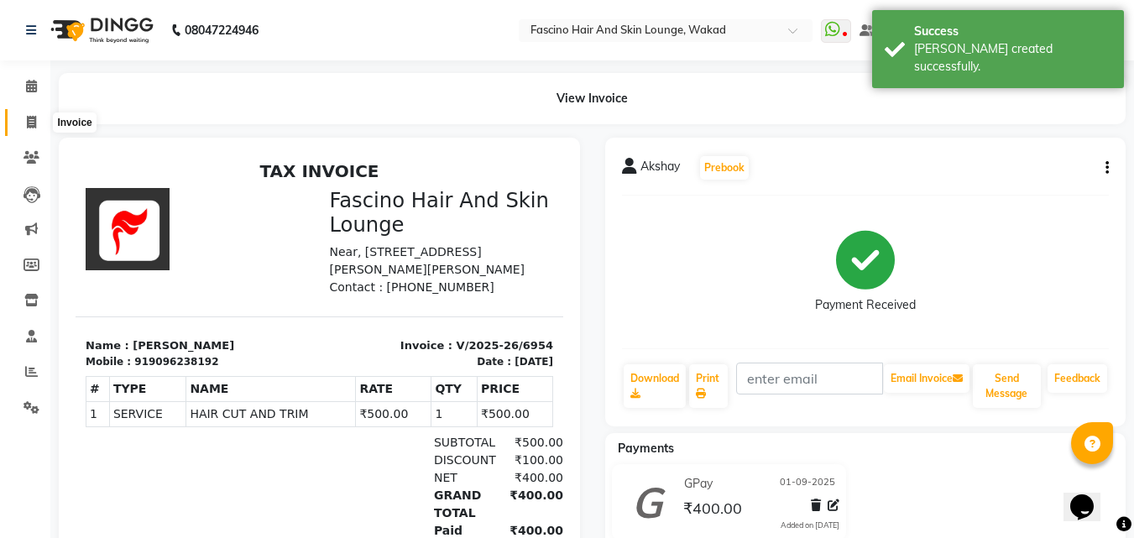
click at [21, 122] on span at bounding box center [31, 122] width 29 height 19
select select "126"
select select "service"
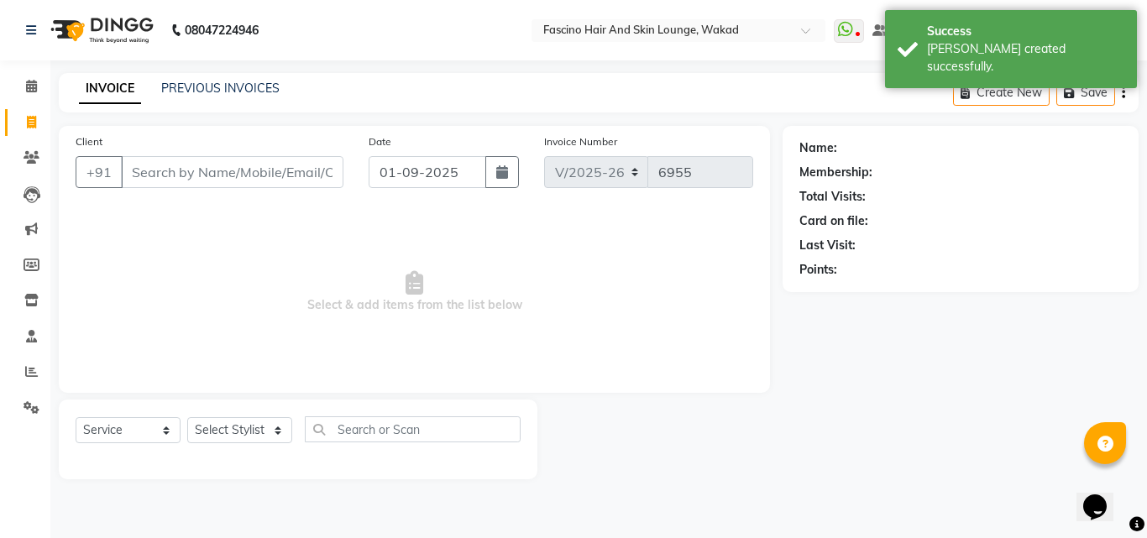
click at [187, 168] on input "Client" at bounding box center [232, 172] width 222 height 32
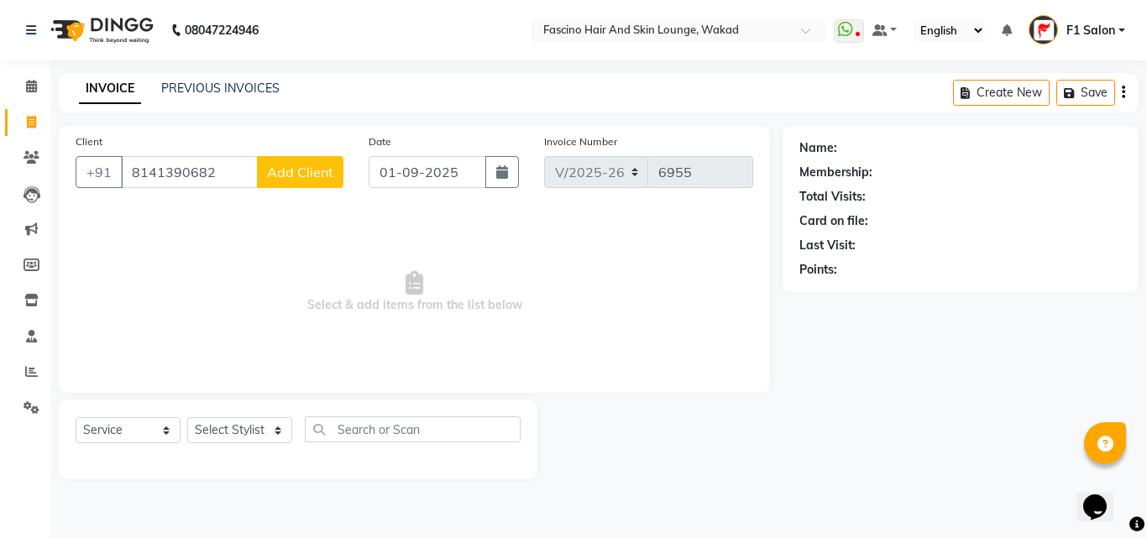
type input "8141390682"
click at [298, 165] on span "Add Client" at bounding box center [300, 172] width 66 height 17
select select "22"
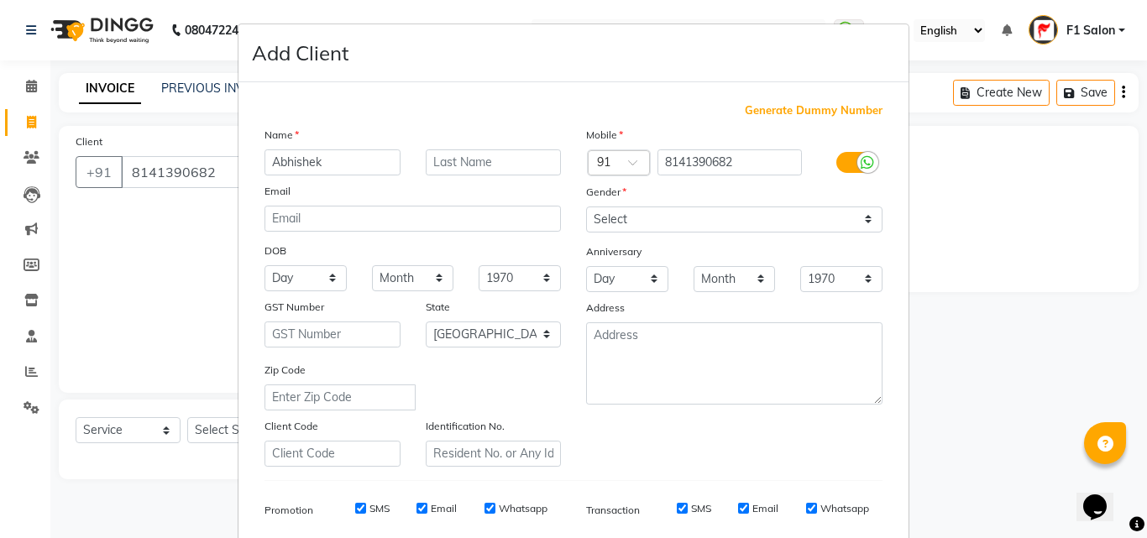
type input "Abhishek"
click at [617, 215] on select "Select Male Female Other Prefer Not To Say" at bounding box center [734, 220] width 296 height 26
click at [586, 207] on select "Select Male Female Other Prefer Not To Say" at bounding box center [734, 220] width 296 height 26
click at [618, 221] on select "Select Male Female Other Prefer Not To Say" at bounding box center [734, 220] width 296 height 26
select select "male"
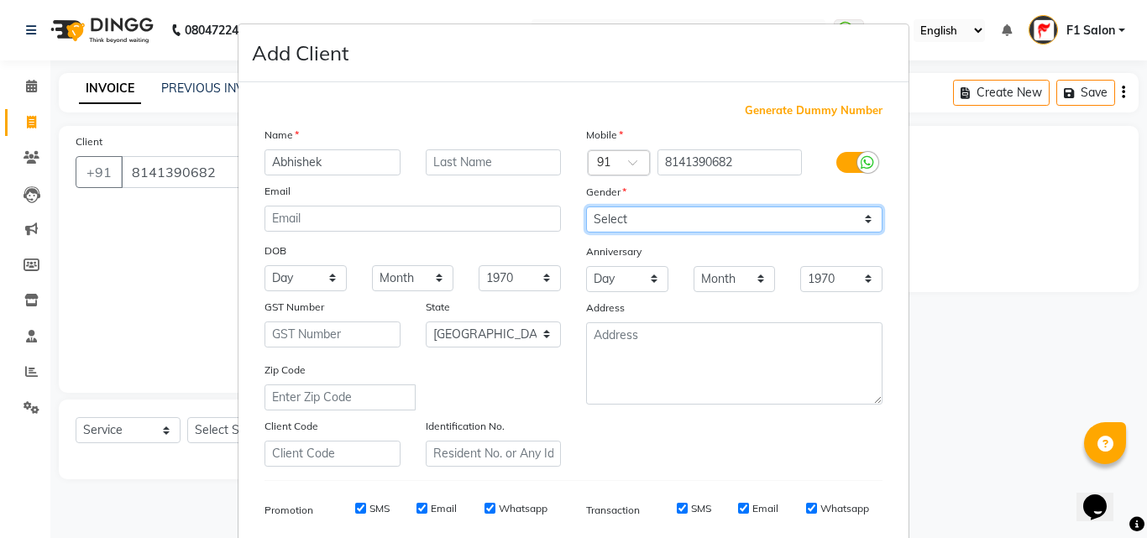
click at [586, 207] on select "Select Male Female Other Prefer Not To Say" at bounding box center [734, 220] width 296 height 26
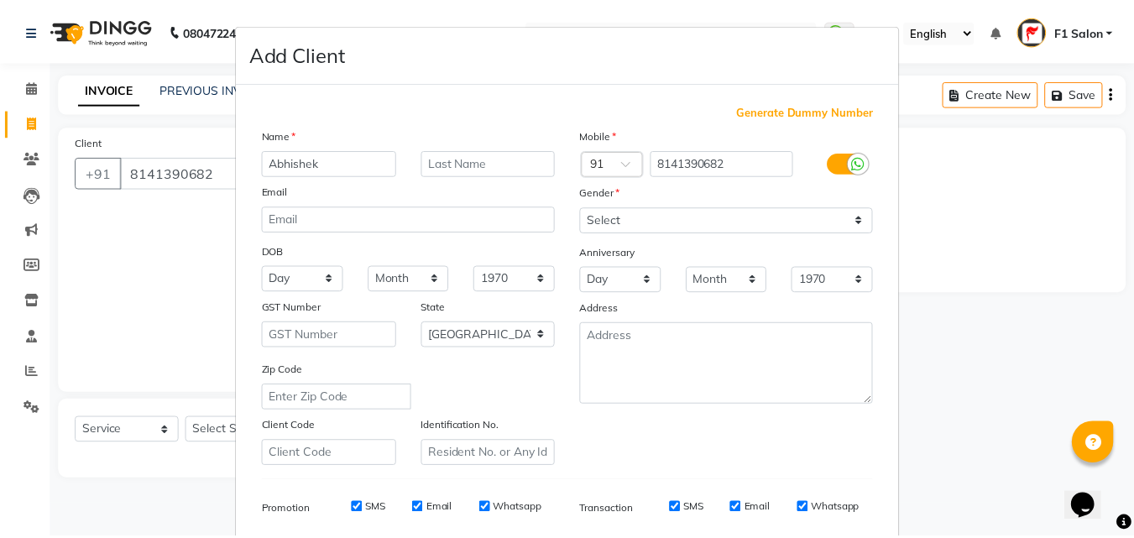
scroll to position [237, 0]
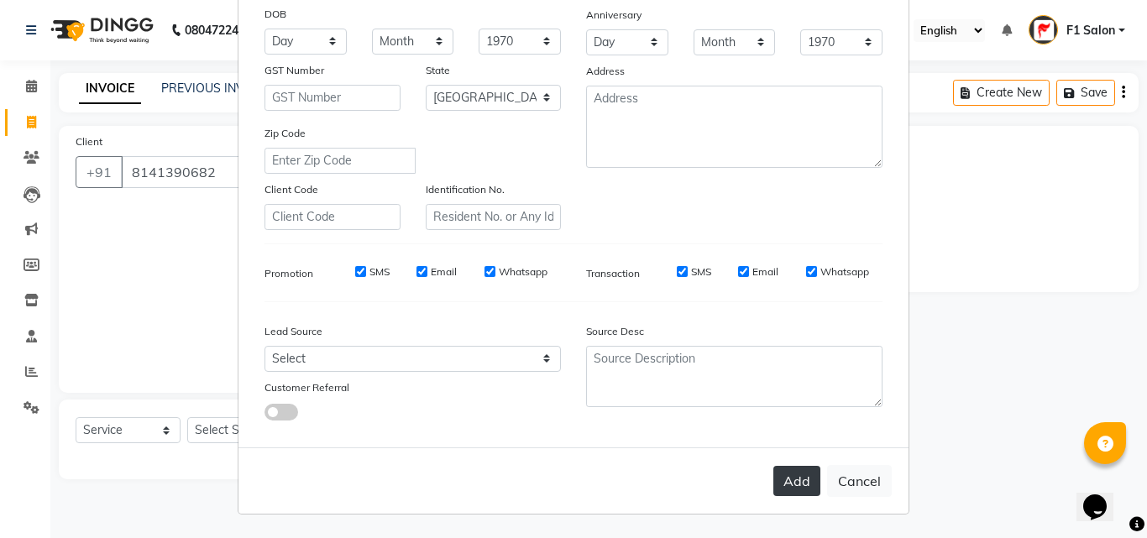
click at [790, 479] on button "Add" at bounding box center [796, 481] width 47 height 30
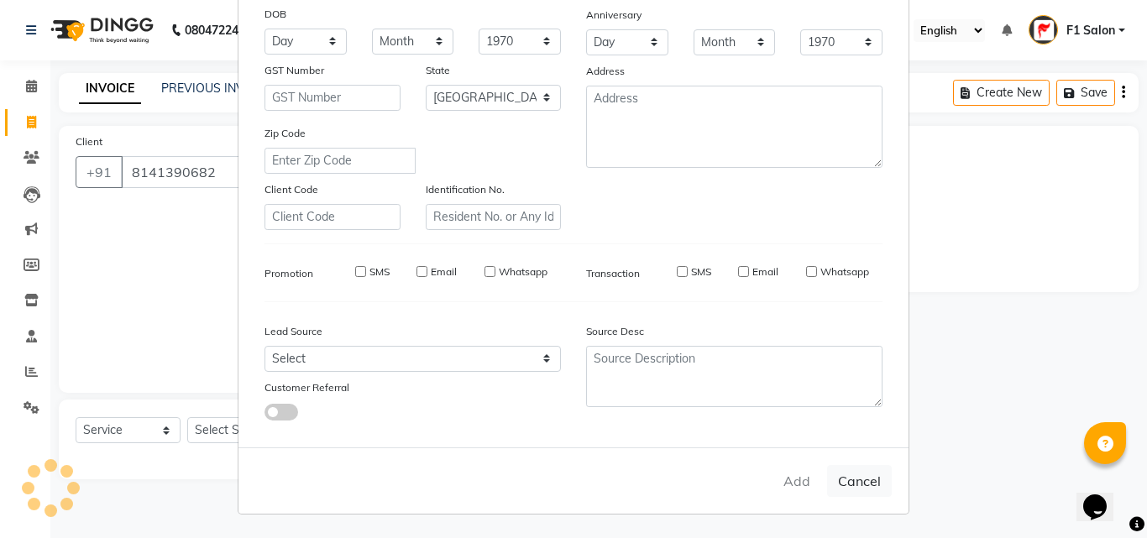
select select
select select "null"
select select
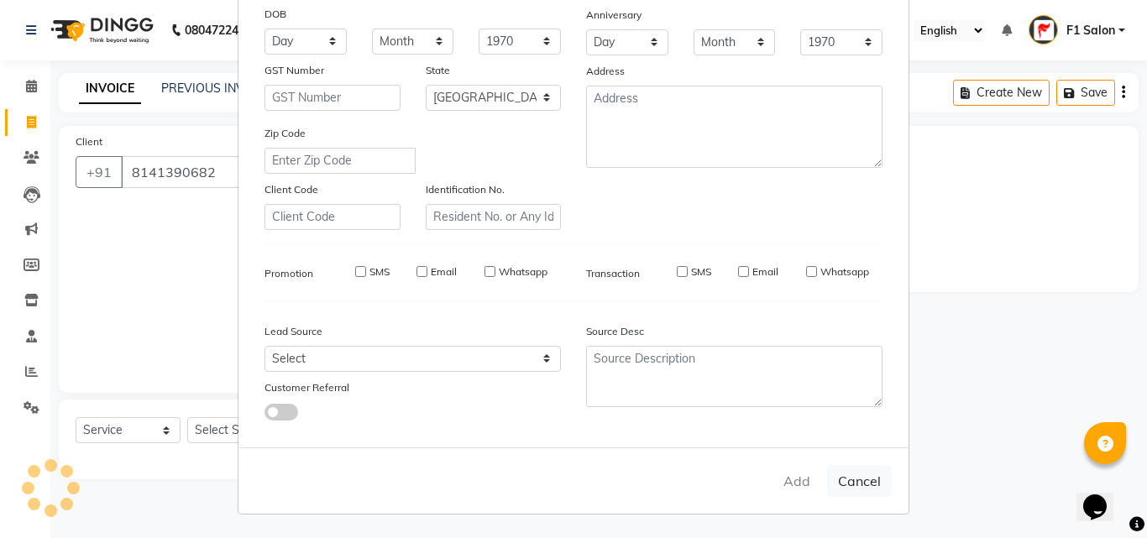
select select
checkbox input "false"
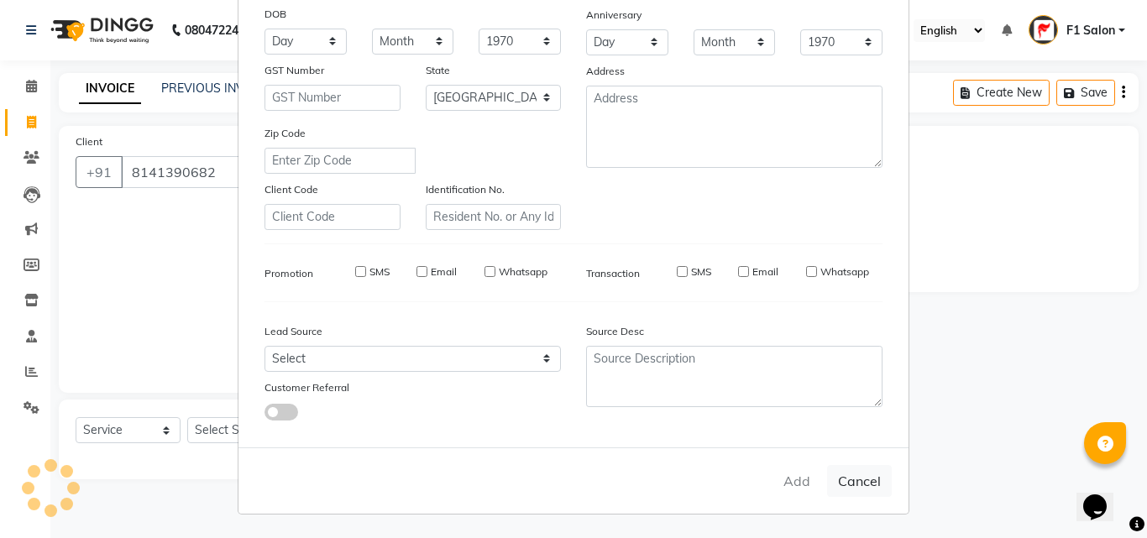
checkbox input "false"
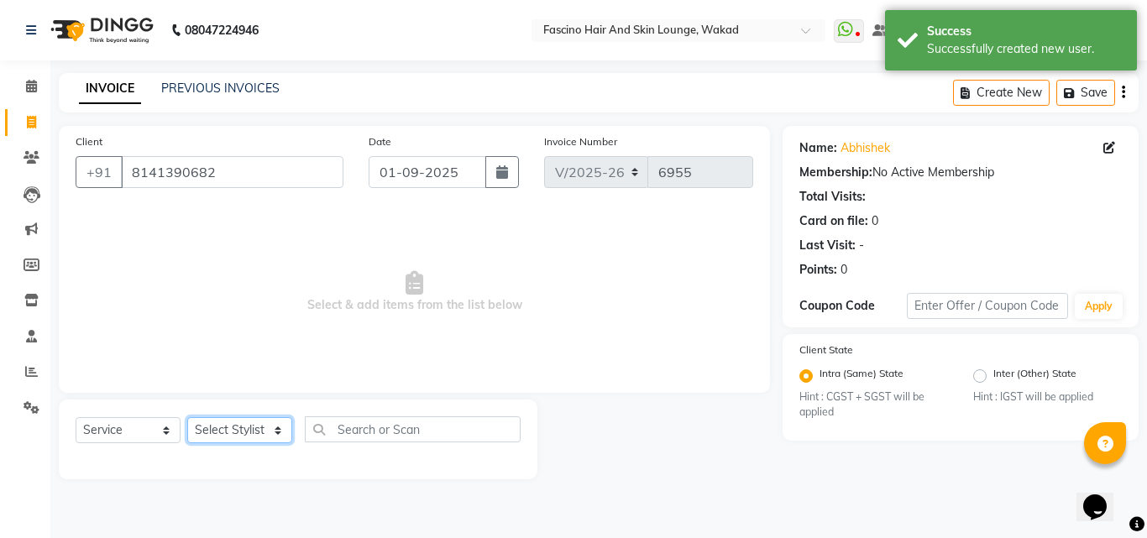
click at [235, 429] on select "Select Stylist 8805000650 Aarohi Chimu Ingale Deepak jh F1 Salon Ganesh F1 Gopa…" at bounding box center [239, 430] width 105 height 26
select select "32272"
click at [187, 417] on select "Select Stylist 8805000650 Aarohi Chimu Ingale Deepak jh F1 Salon Ganesh F1 Gopa…" at bounding box center [239, 430] width 105 height 26
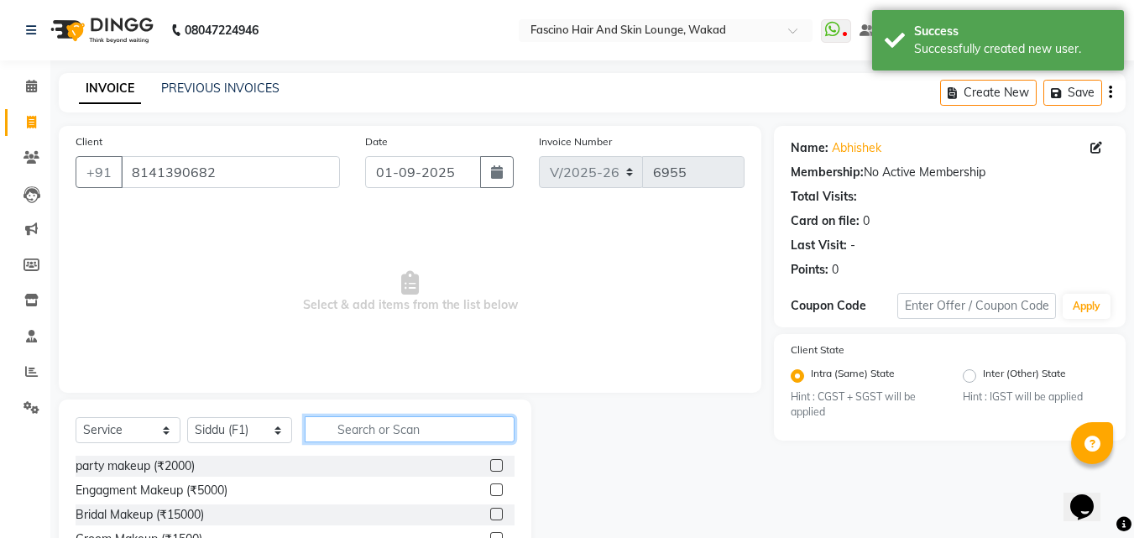
click at [392, 432] on input "text" at bounding box center [410, 429] width 210 height 26
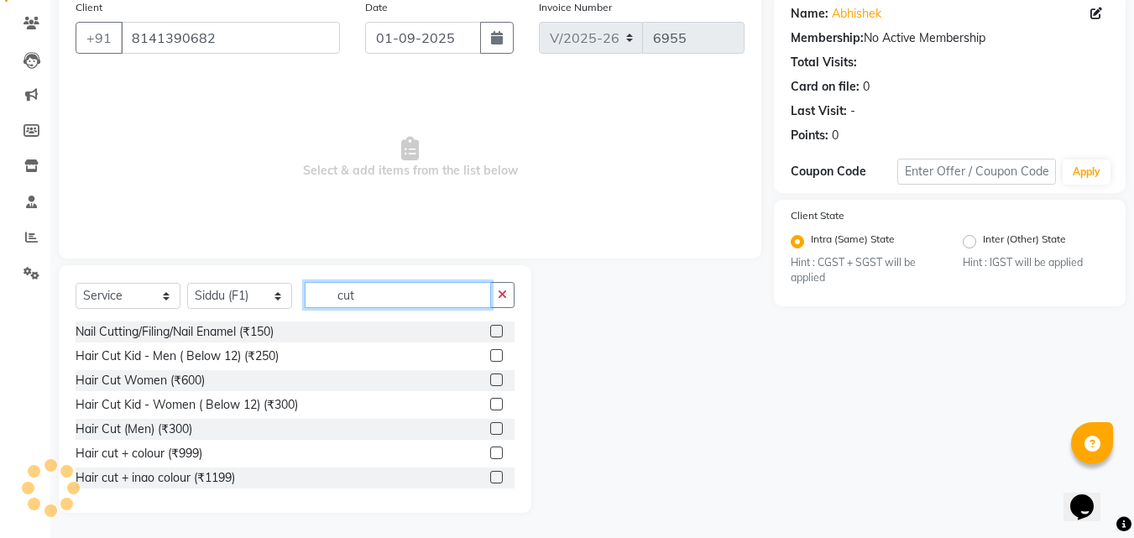
scroll to position [100, 0]
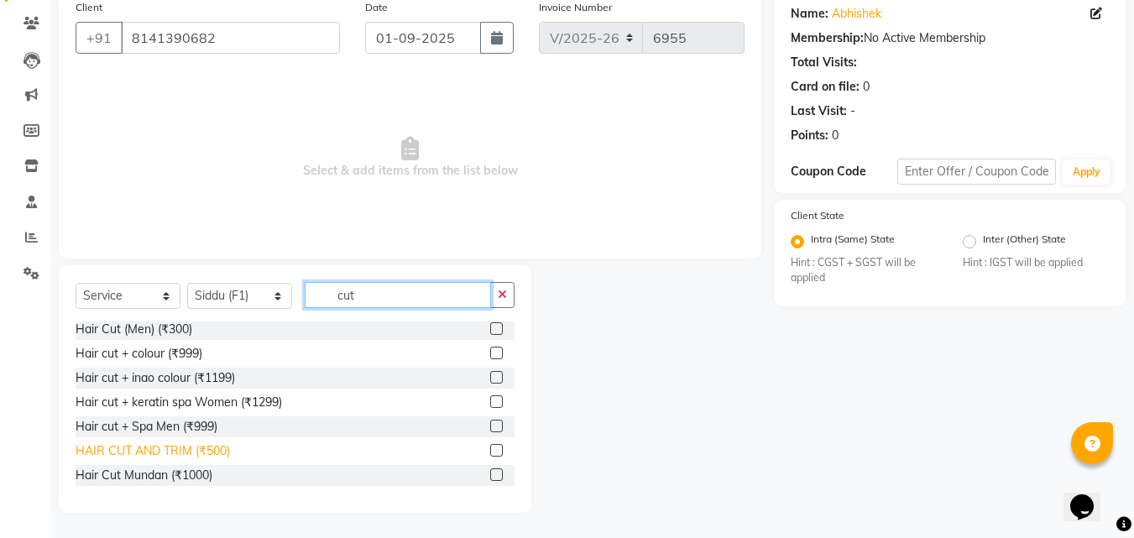
type input "cut"
click at [156, 452] on div "HAIR CUT AND TRIM (₹500)" at bounding box center [153, 451] width 154 height 18
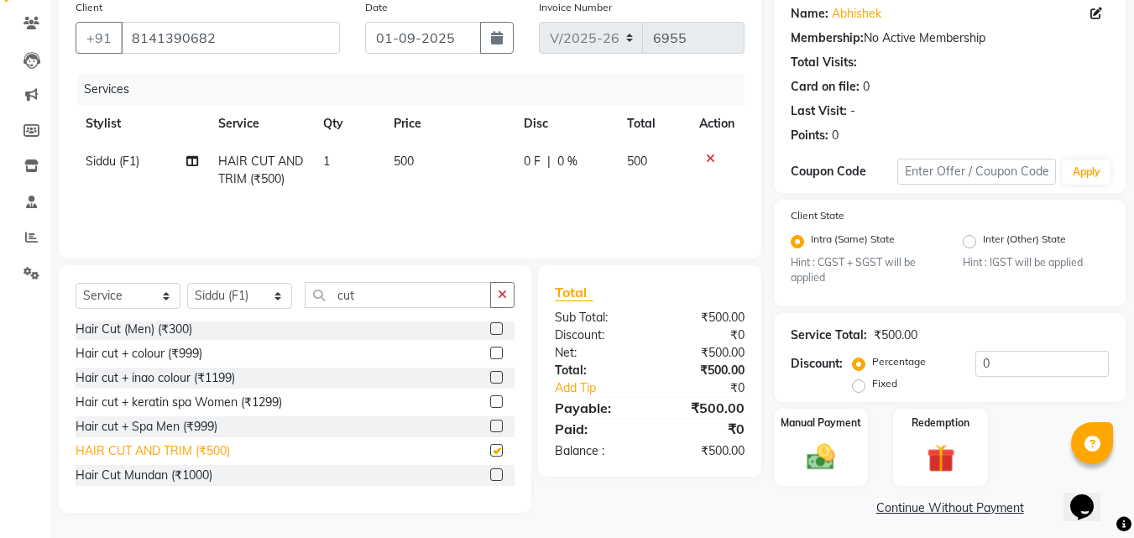
checkbox input "false"
click at [807, 456] on img at bounding box center [821, 458] width 47 height 34
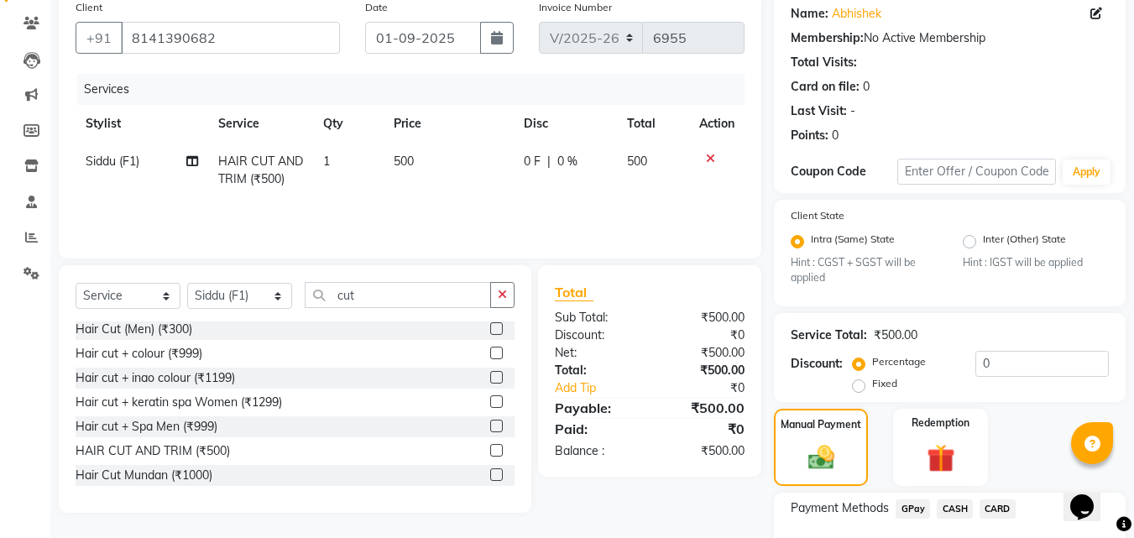
scroll to position [249, 0]
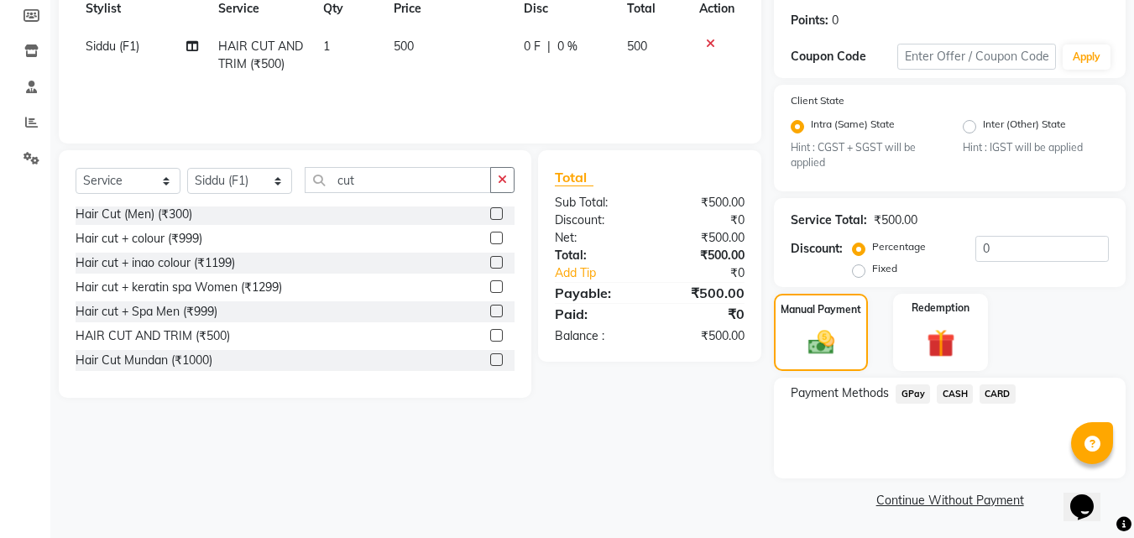
click at [916, 381] on div "Payment Methods GPay CASH CARD" at bounding box center [950, 428] width 352 height 101
click at [912, 400] on span "GPay" at bounding box center [913, 393] width 34 height 19
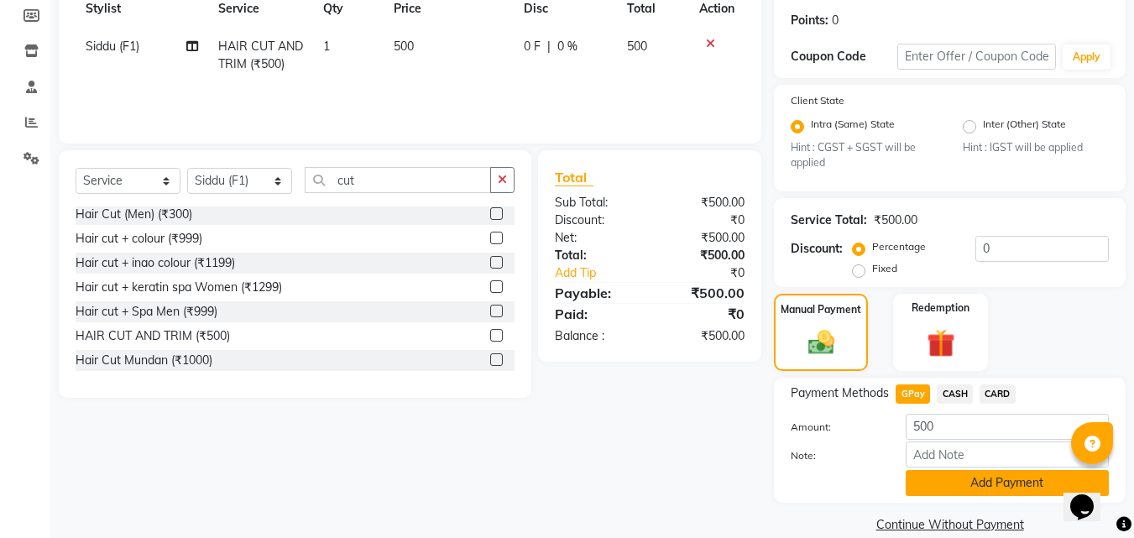
click at [936, 486] on button "Add Payment" at bounding box center [1007, 483] width 203 height 26
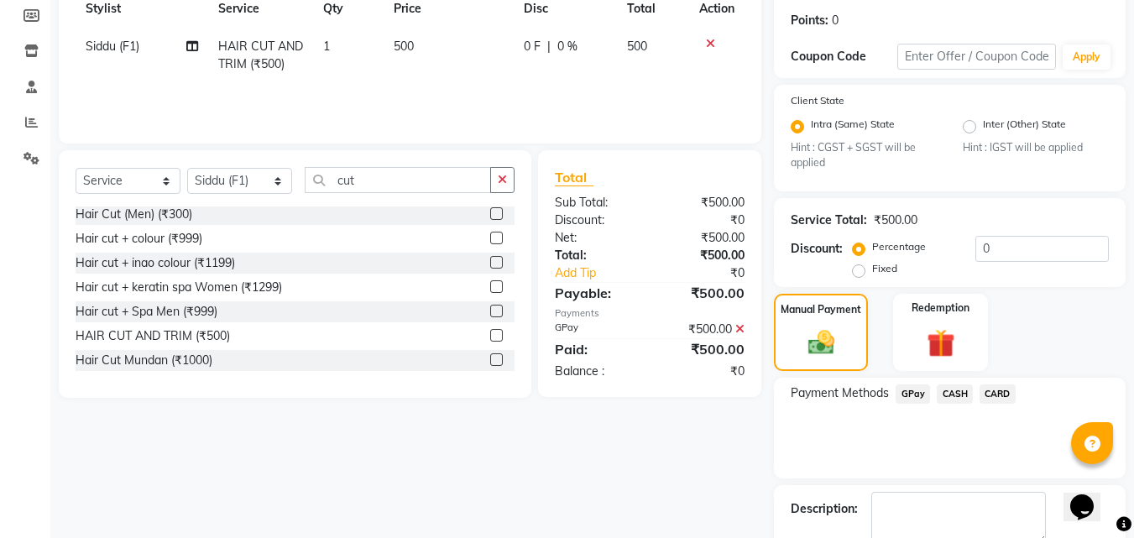
scroll to position [344, 0]
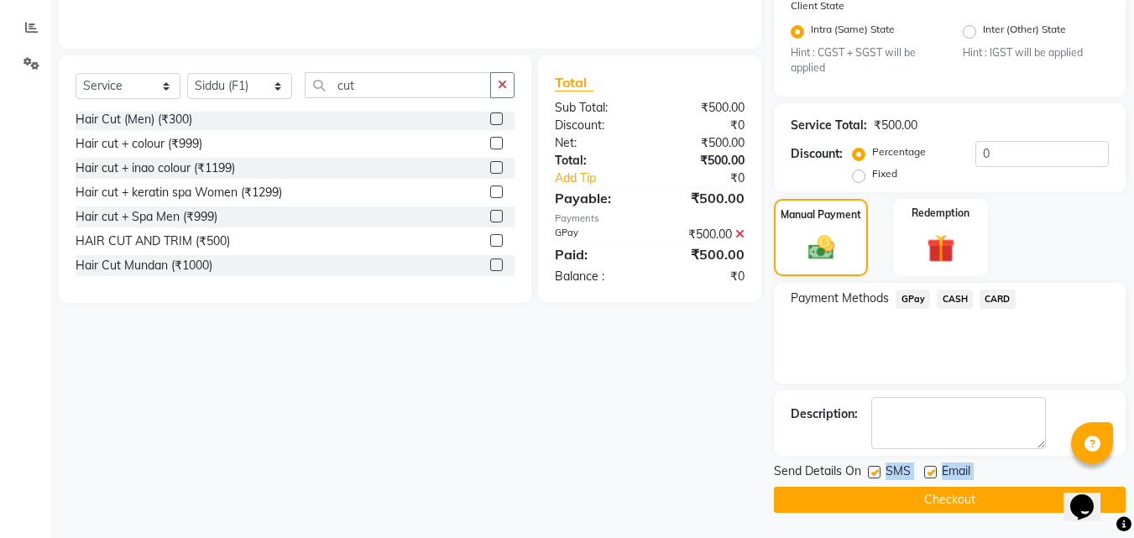
drag, startPoint x: 872, startPoint y: 468, endPoint x: 866, endPoint y: 496, distance: 28.5
click at [866, 496] on div "Send Details On SMS Email Checkout" at bounding box center [950, 488] width 352 height 50
click at [866, 496] on button "Checkout" at bounding box center [950, 500] width 352 height 26
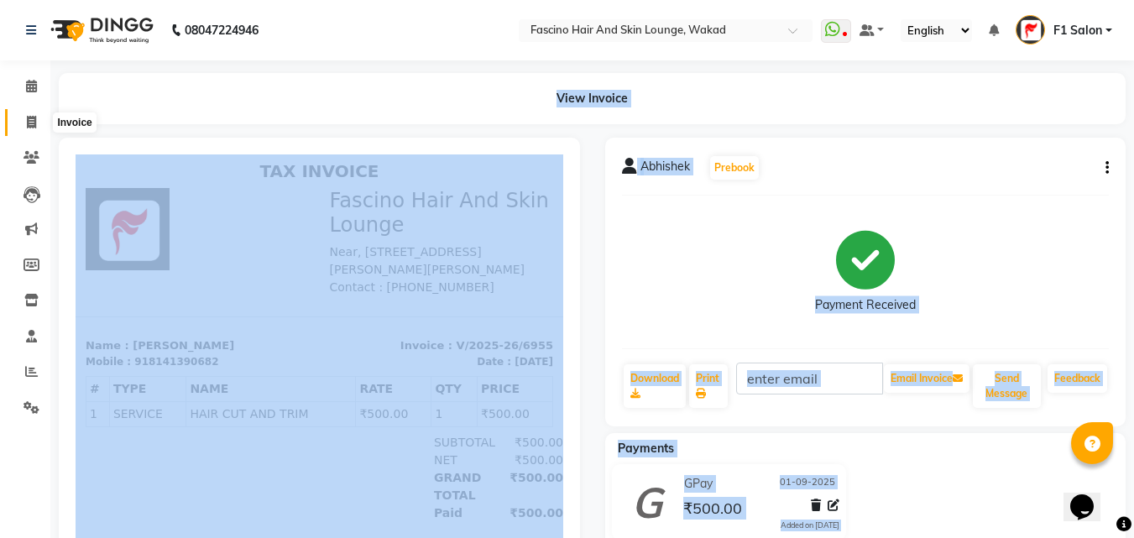
click at [33, 120] on icon at bounding box center [31, 122] width 9 height 13
select select "service"
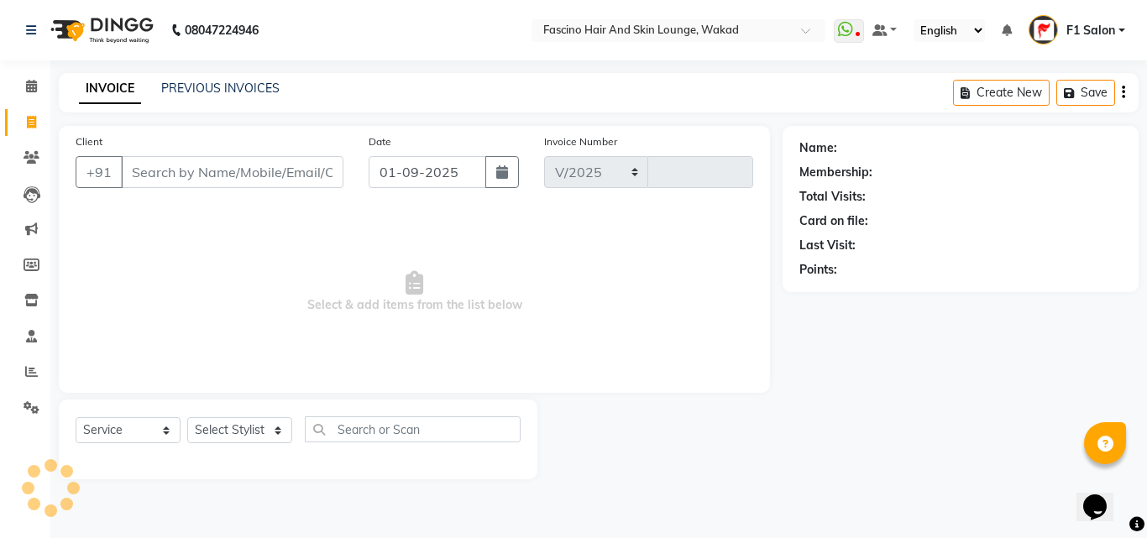
select select "126"
type input "6956"
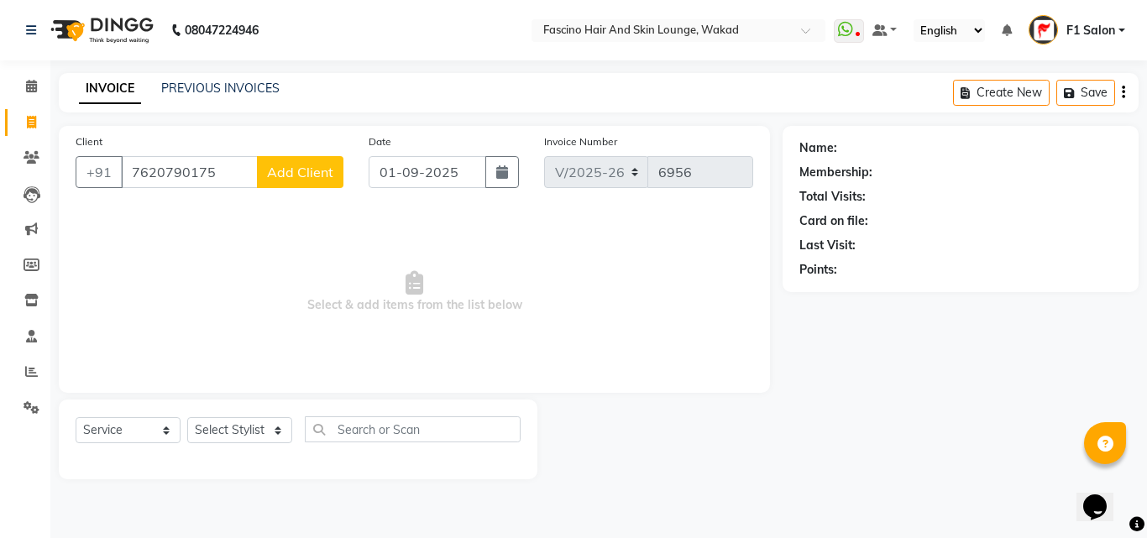
type input "7620790175"
click at [295, 169] on span "Add Client" at bounding box center [300, 172] width 66 height 17
select select "22"
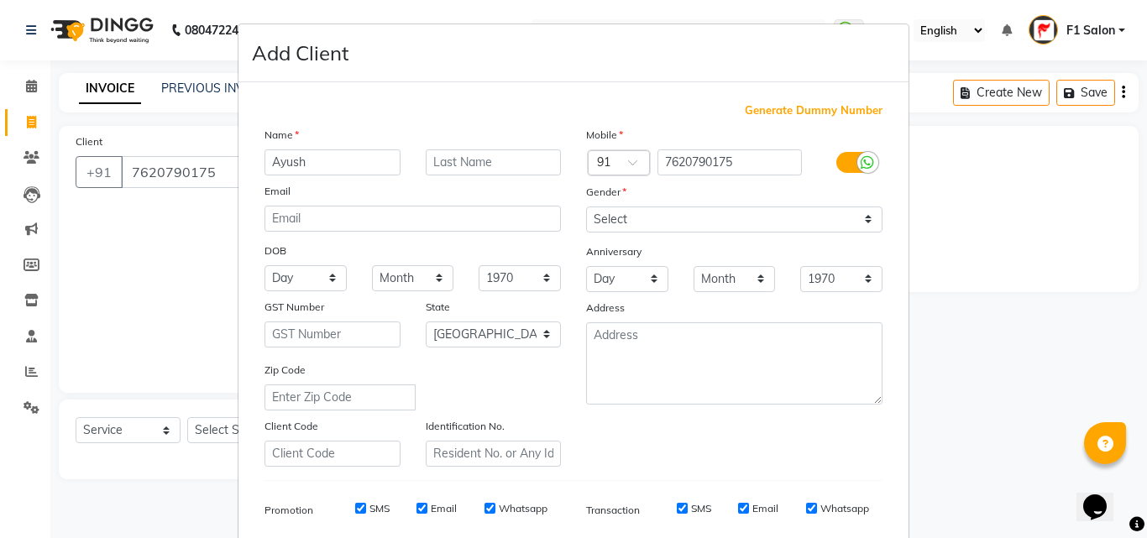
type input "Ayush"
click at [616, 207] on select "Select Male Female Other Prefer Not To Say" at bounding box center [734, 220] width 296 height 26
select select "male"
click at [586, 207] on select "Select Male Female Other Prefer Not To Say" at bounding box center [734, 220] width 296 height 26
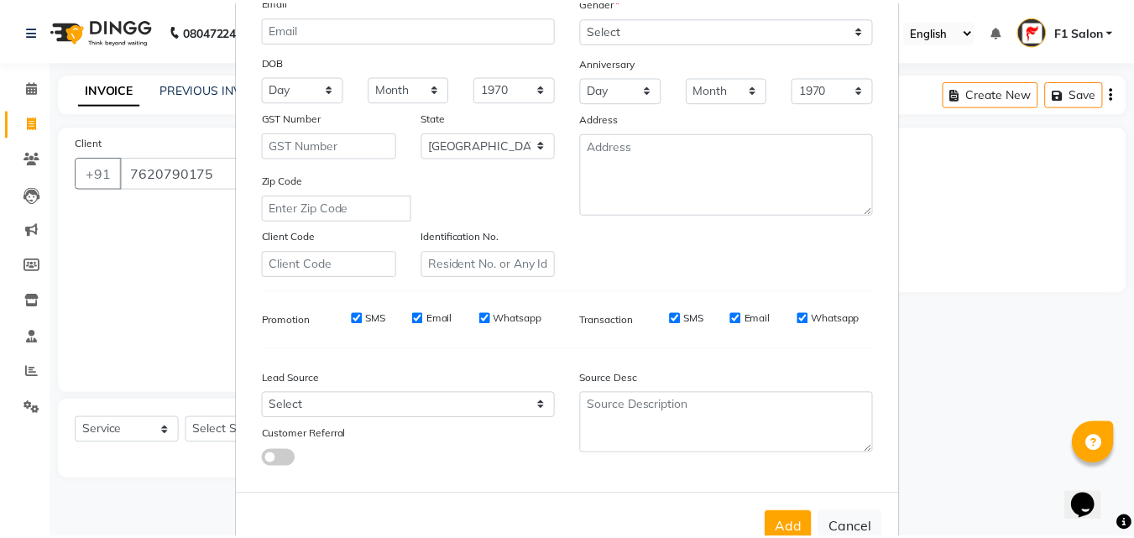
scroll to position [237, 0]
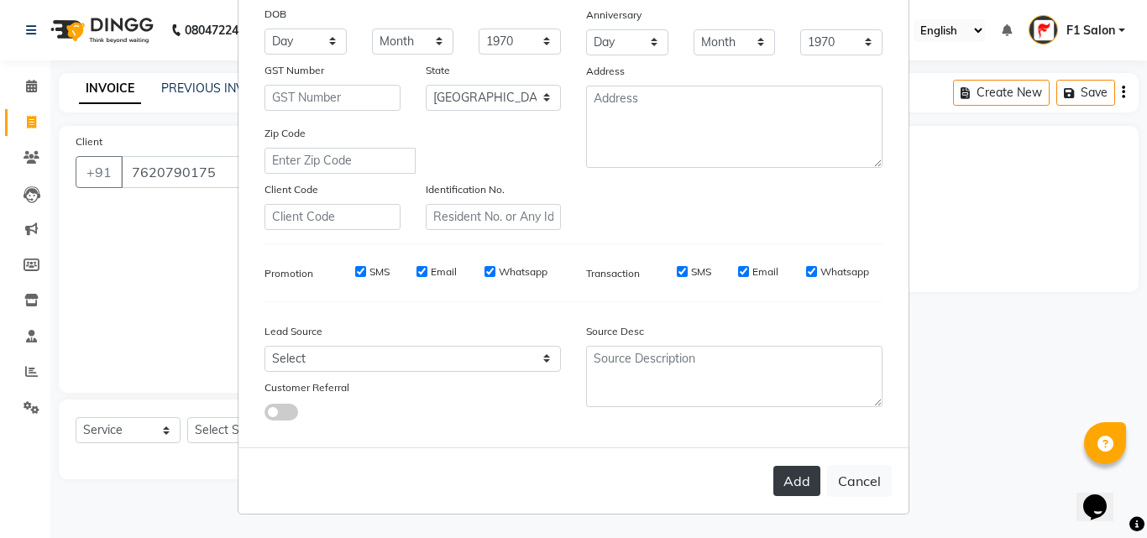
click at [792, 476] on button "Add" at bounding box center [796, 481] width 47 height 30
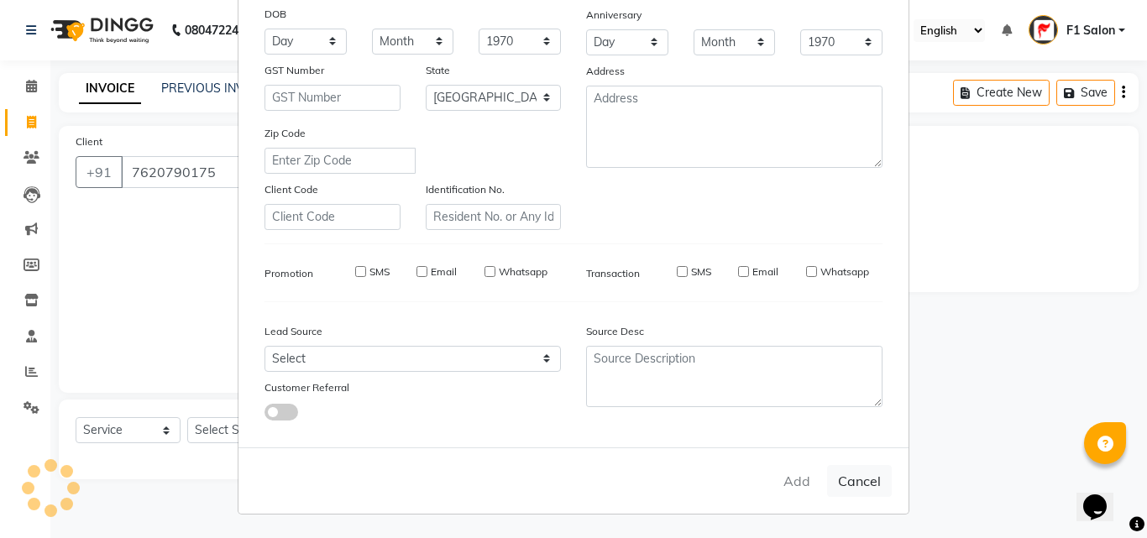
select select
select select "null"
select select
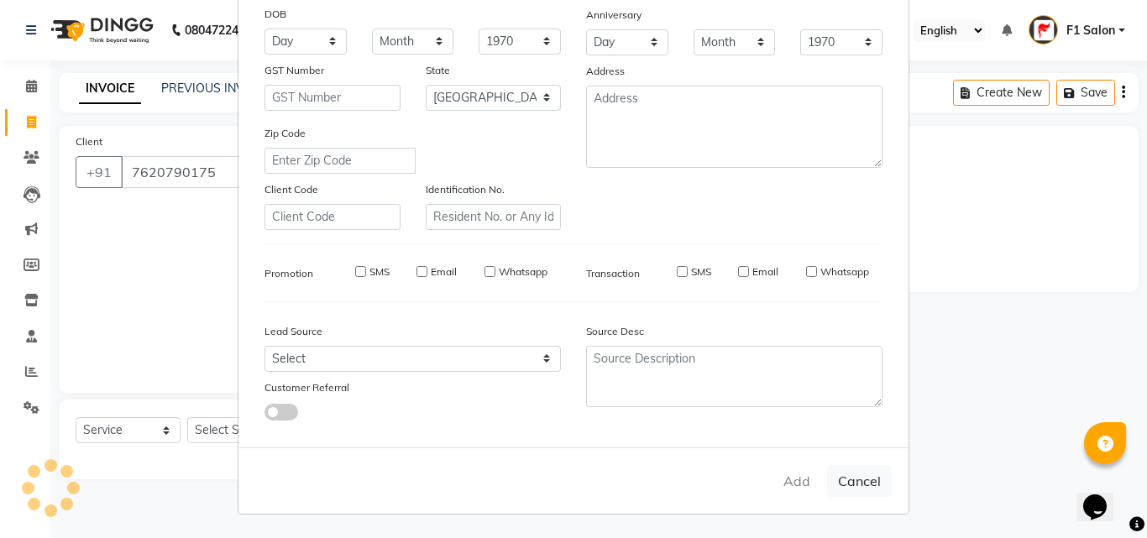
select select
checkbox input "false"
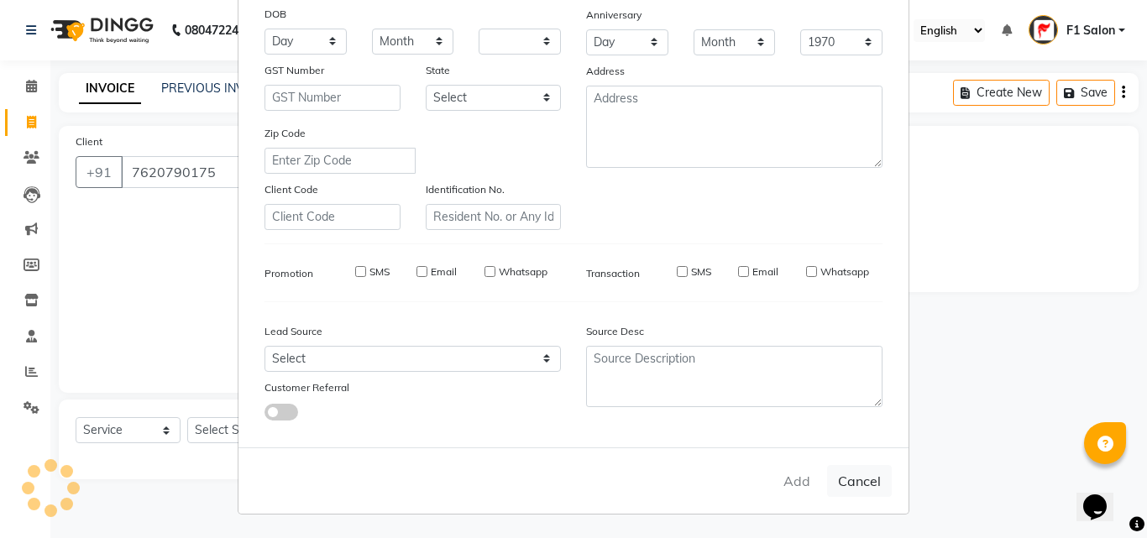
checkbox input "false"
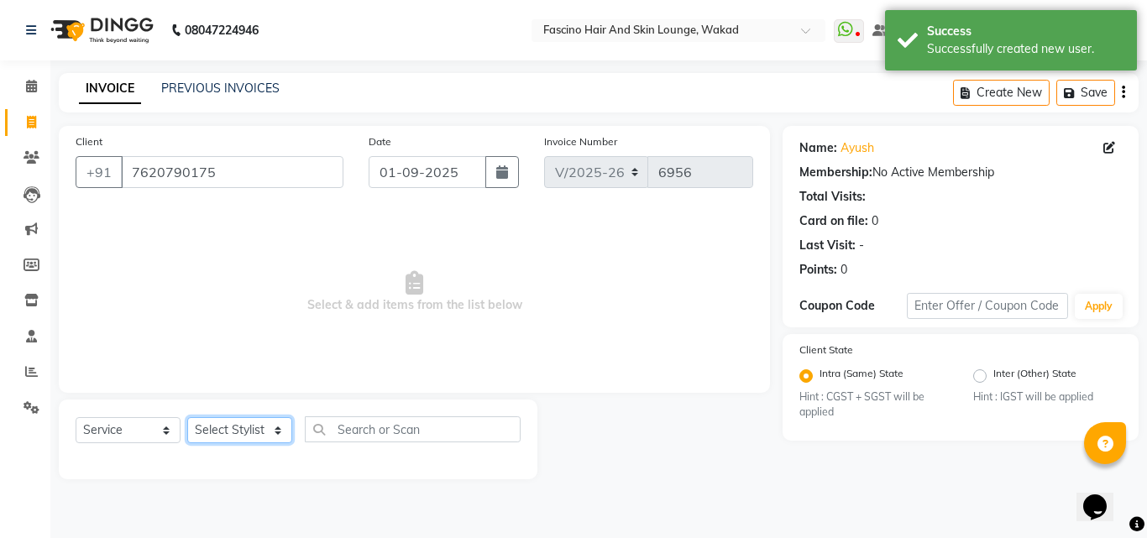
click at [204, 429] on select "Select Stylist 8805000650 Aarohi Chimu Ingale Deepak jh F1 Salon Ganesh F1 Gopa…" at bounding box center [239, 430] width 105 height 26
select select "4042"
click at [187, 417] on select "Select Stylist 8805000650 Aarohi Chimu Ingale Deepak jh F1 Salon Ganesh F1 Gopa…" at bounding box center [239, 430] width 105 height 26
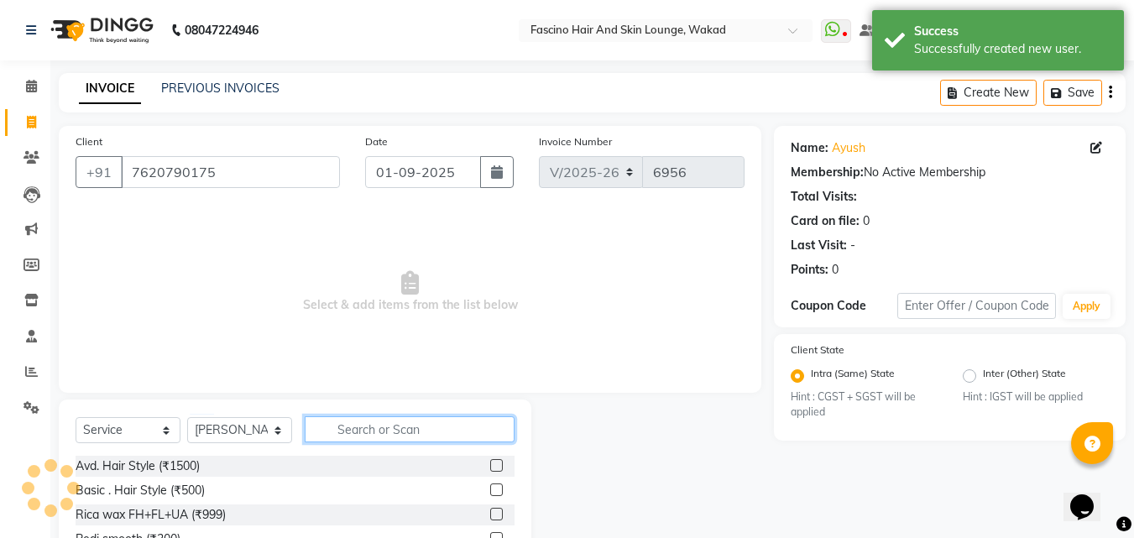
click at [375, 433] on input "text" at bounding box center [410, 429] width 210 height 26
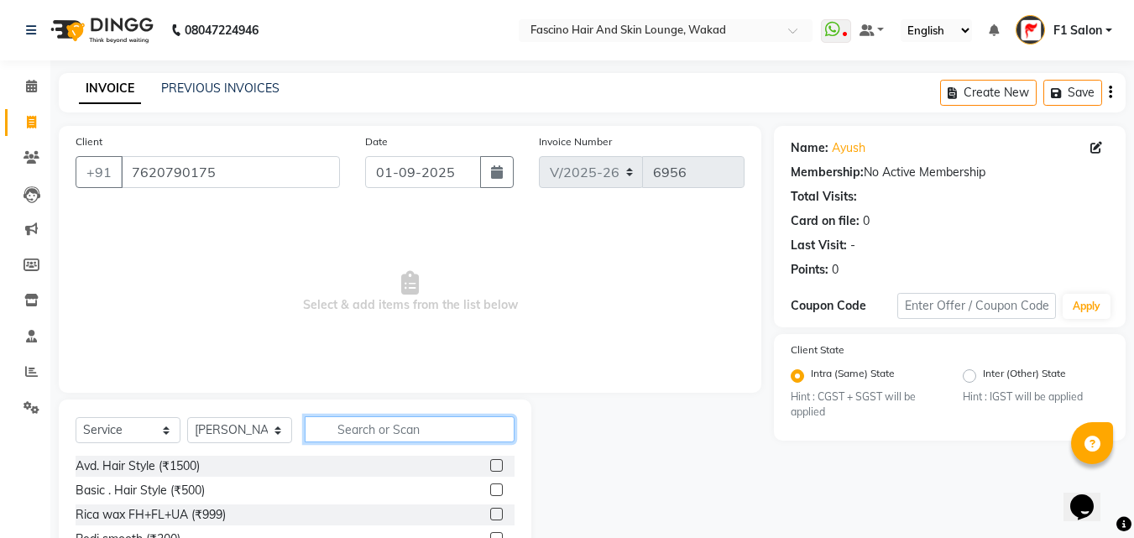
click at [375, 433] on input "text" at bounding box center [410, 429] width 210 height 26
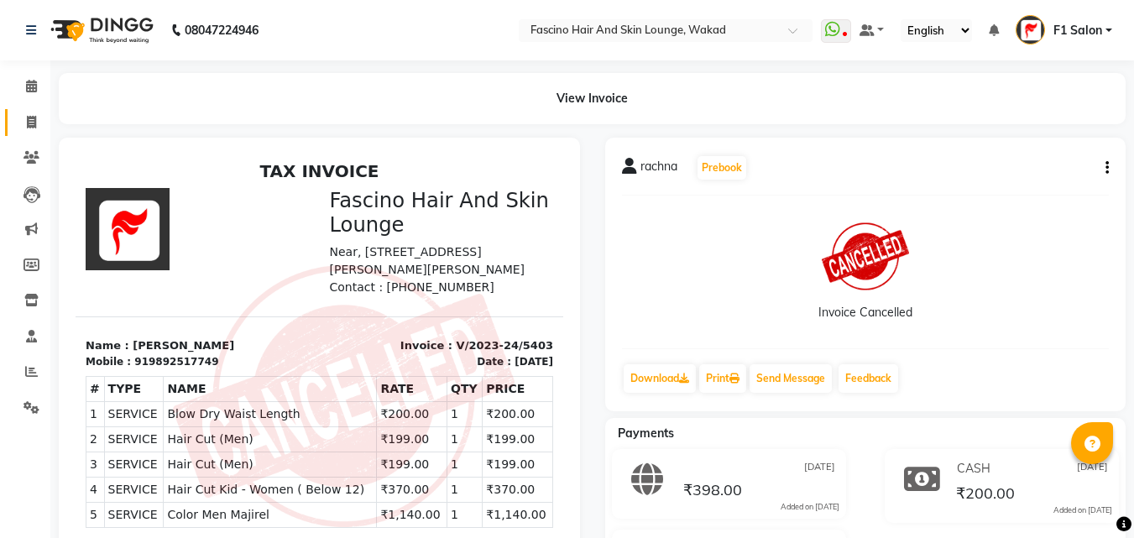
click at [36, 124] on icon at bounding box center [31, 122] width 9 height 13
select select "126"
select select "service"
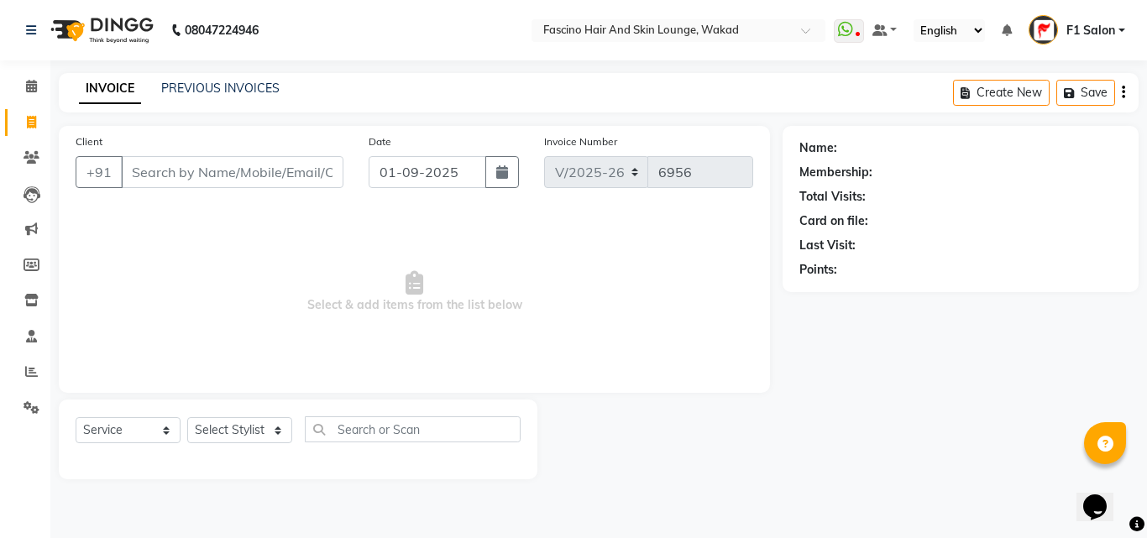
click at [36, 124] on icon at bounding box center [31, 122] width 9 height 13
select select "service"
type input "6956"
select select "126"
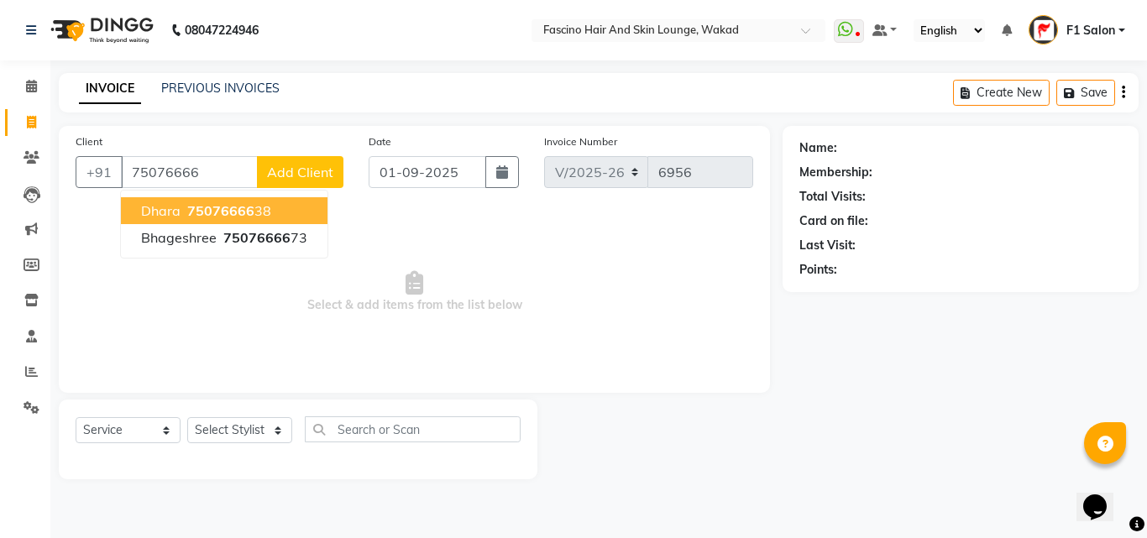
click at [162, 217] on span "dhara" at bounding box center [160, 210] width 39 height 17
type input "7507666638"
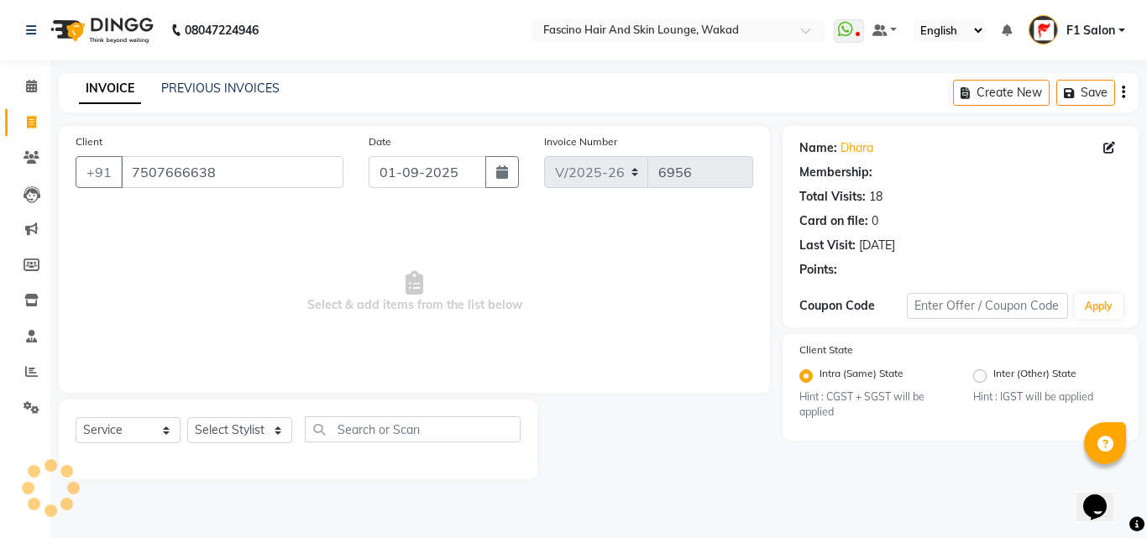
select select "1: Object"
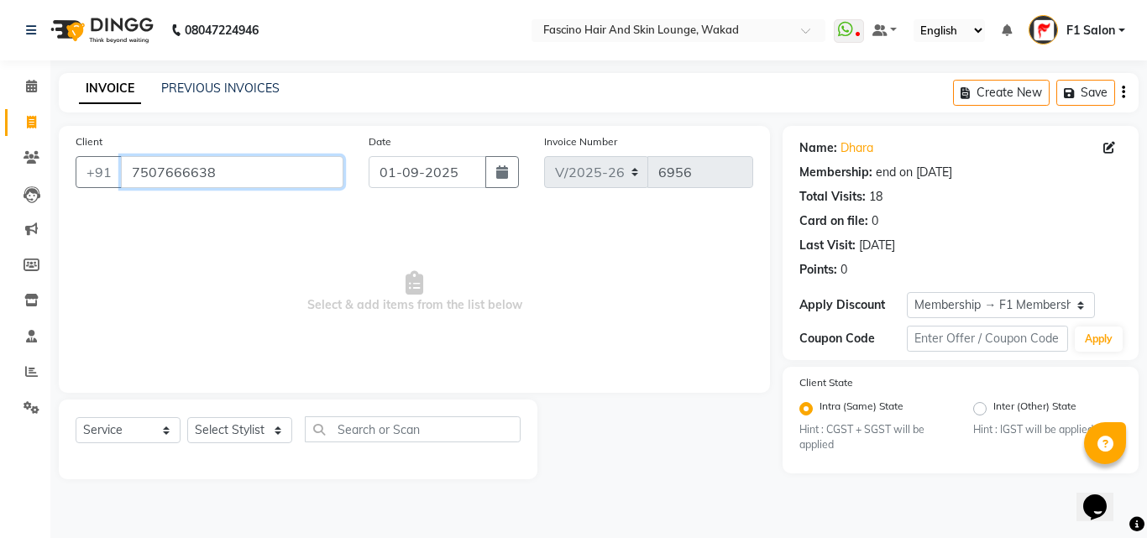
click at [255, 172] on input "7507666638" at bounding box center [232, 172] width 222 height 32
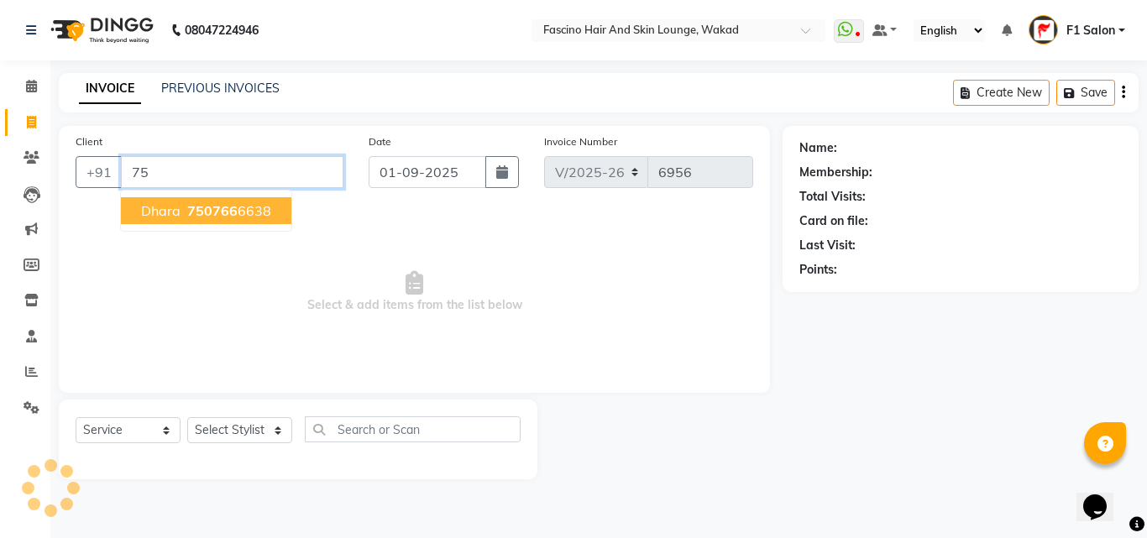
type input "7"
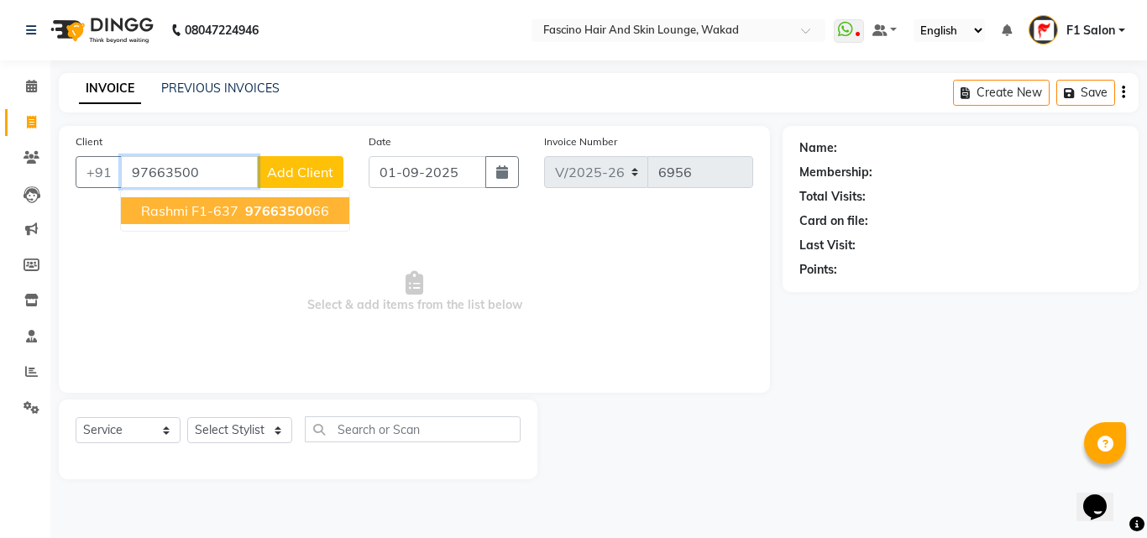
click at [274, 224] on ngb-typeahead-window "Rashmi F1-637 97663500 66" at bounding box center [235, 211] width 230 height 42
click at [277, 217] on span "97663500" at bounding box center [278, 210] width 67 height 17
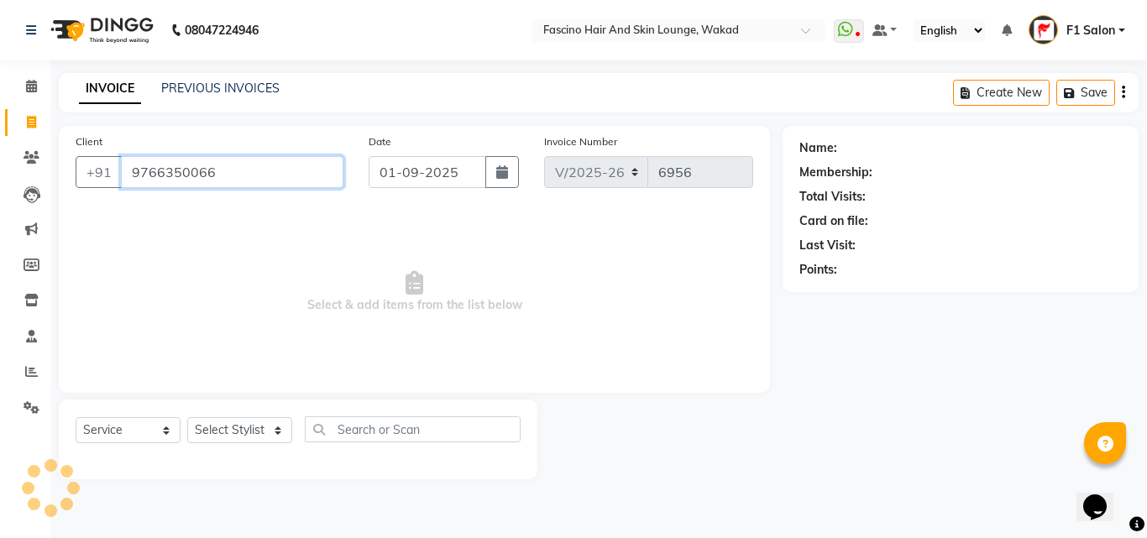
type input "9766350066"
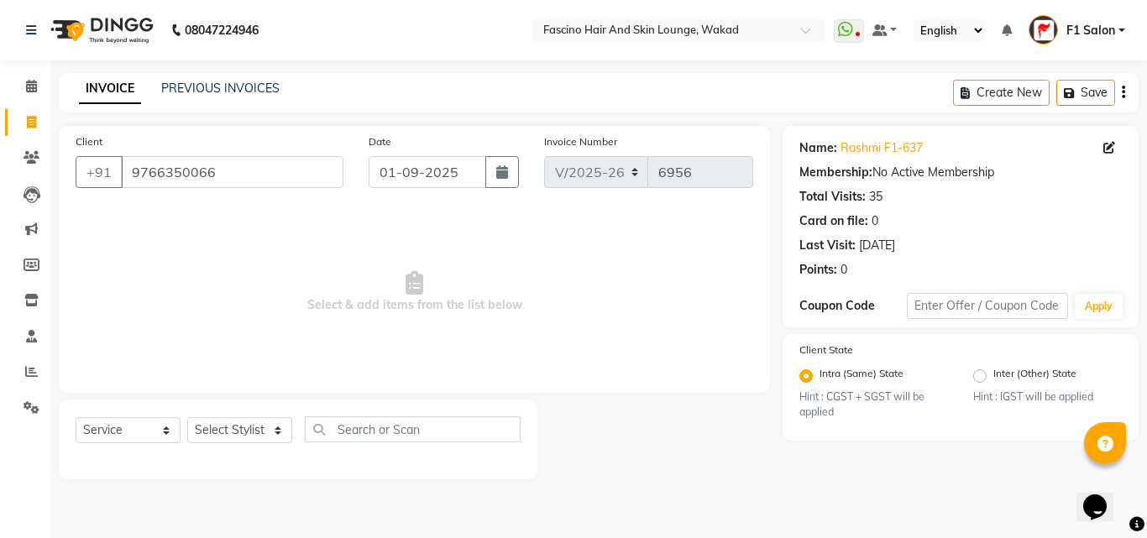
click at [217, 154] on div "Client [PHONE_NUMBER]" at bounding box center [209, 167] width 293 height 69
drag, startPoint x: 217, startPoint y: 154, endPoint x: 214, endPoint y: 173, distance: 18.8
click at [214, 173] on div "Client [PHONE_NUMBER]" at bounding box center [209, 167] width 293 height 69
click at [214, 173] on input "9766350066" at bounding box center [232, 172] width 222 height 32
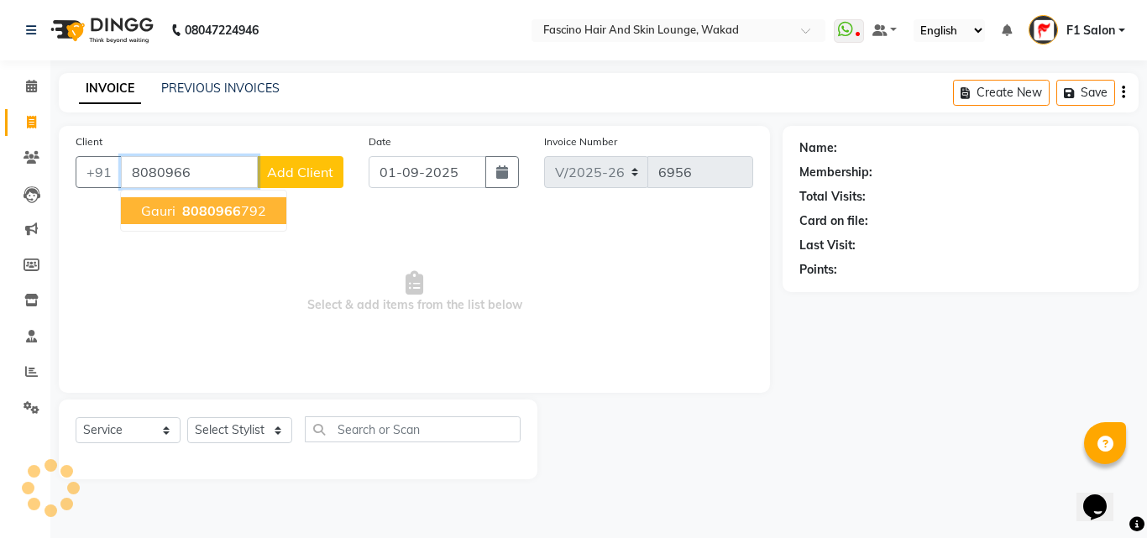
click at [205, 212] on span "8080966" at bounding box center [211, 210] width 59 height 17
type input "8080966792"
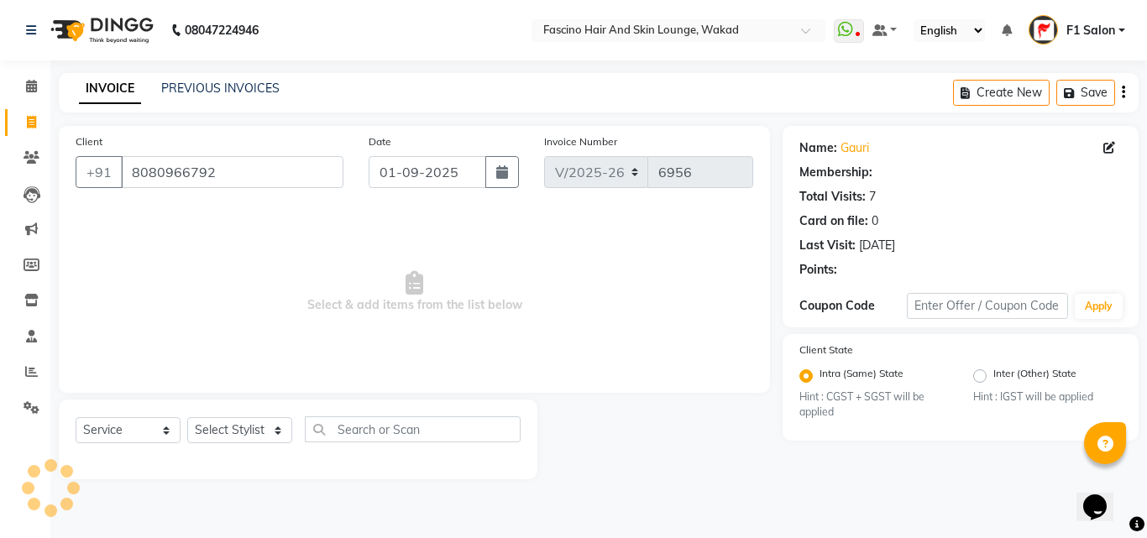
select select "1: Object"
